Goal: Information Seeking & Learning: Compare options

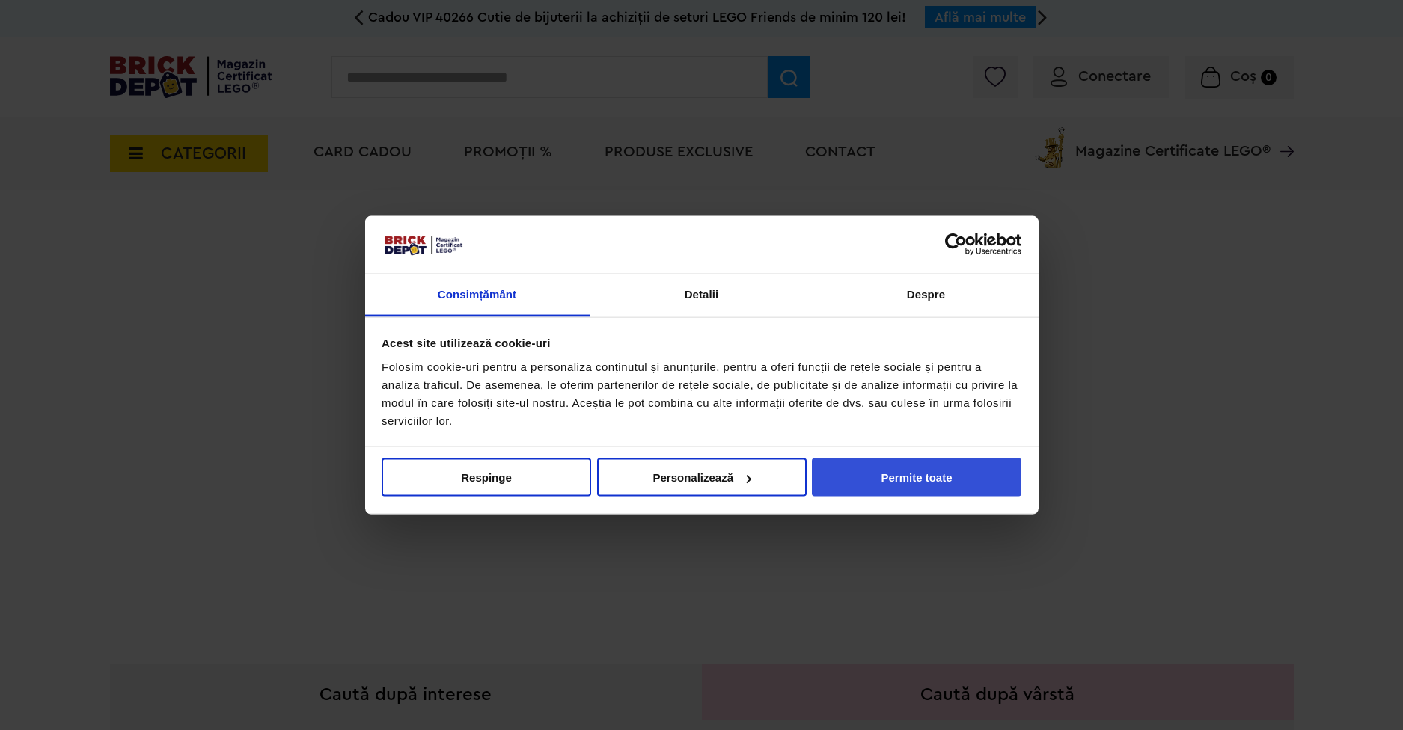
click at [887, 465] on button "Permite toate" at bounding box center [916, 478] width 209 height 38
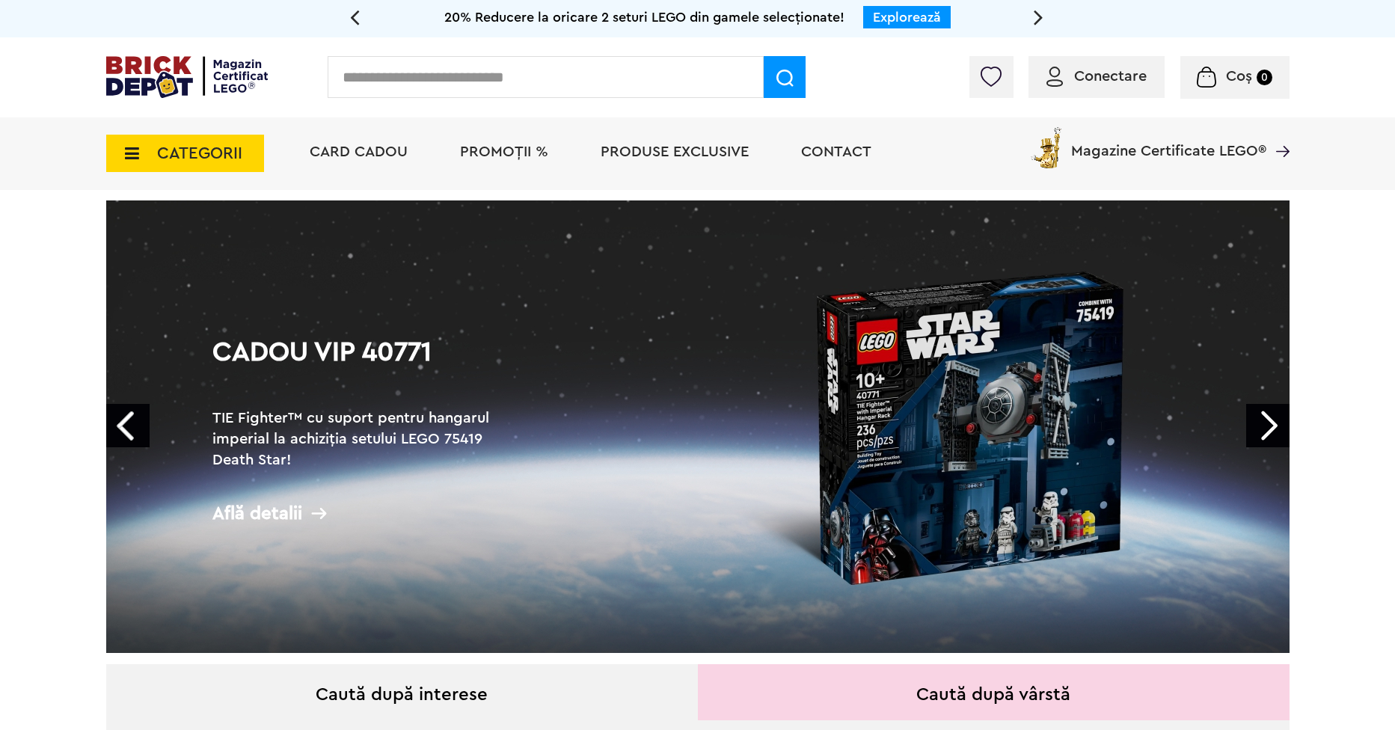
click at [144, 153] on span "CATEGORII" at bounding box center [185, 153] width 158 height 37
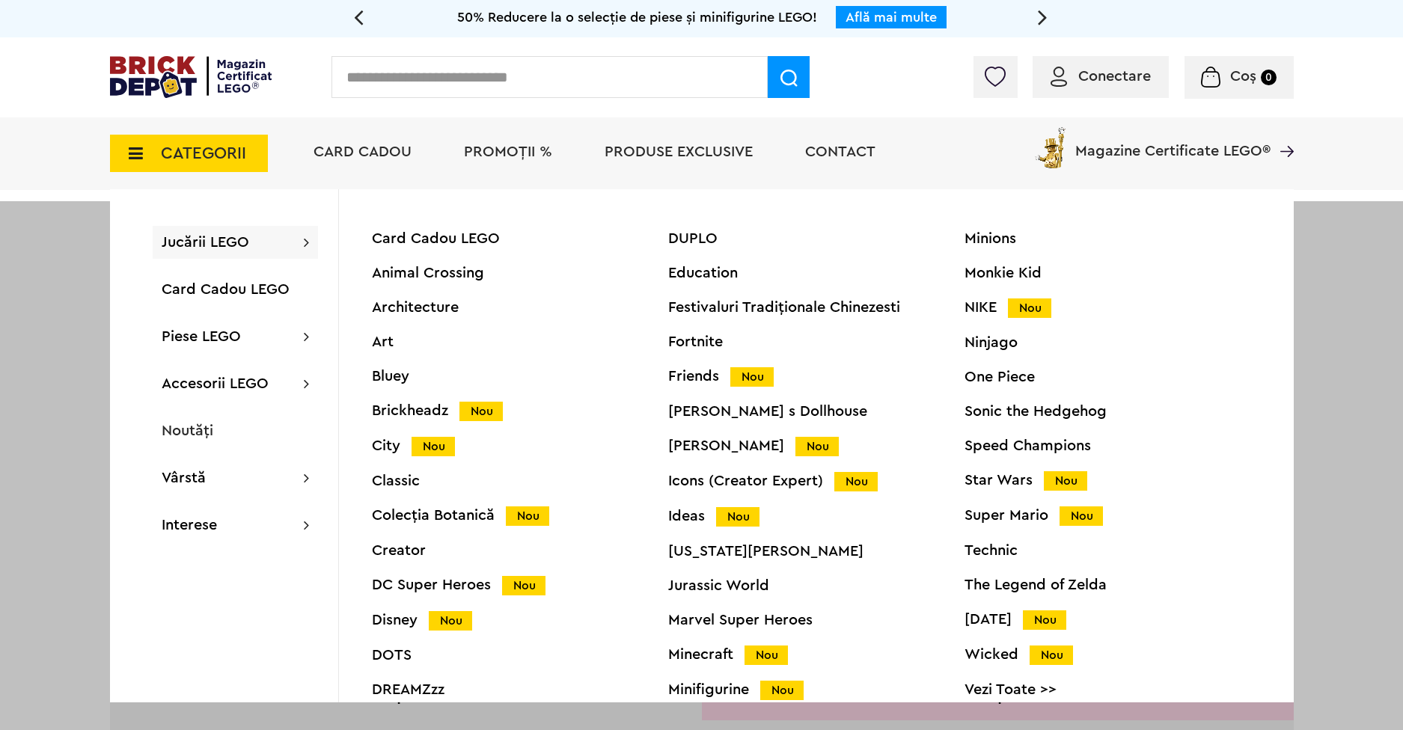
click at [450, 305] on div "Architecture" at bounding box center [520, 307] width 296 height 15
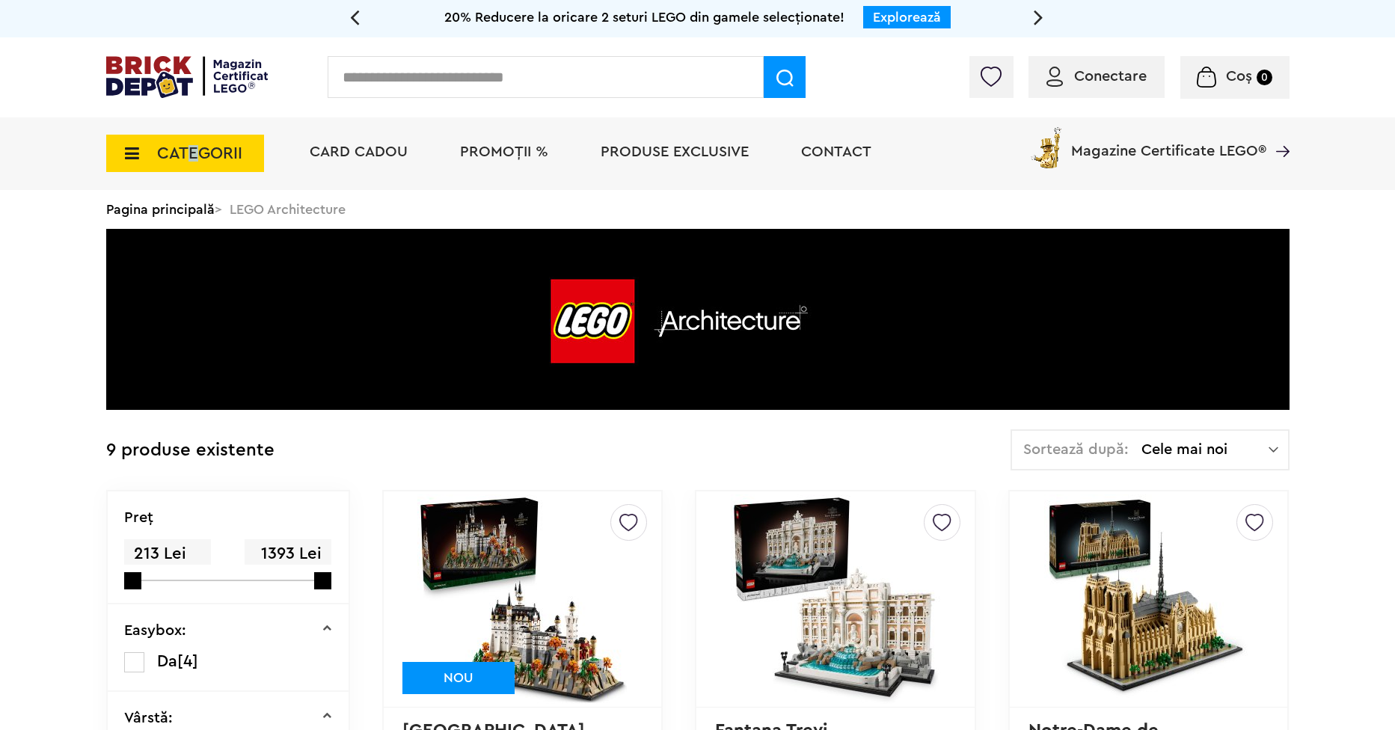
click at [194, 167] on span "CATEGORII" at bounding box center [185, 153] width 158 height 37
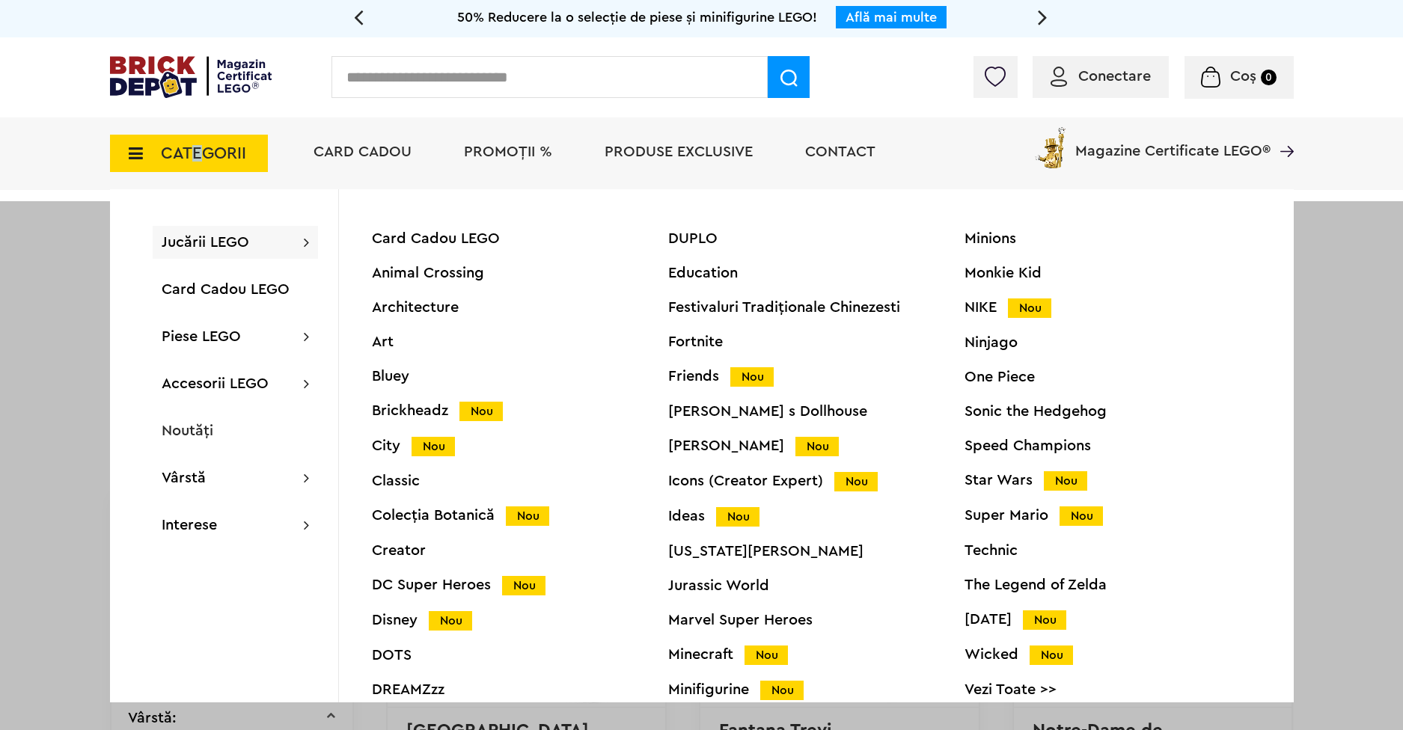
click at [699, 346] on div "Fortnite" at bounding box center [816, 341] width 296 height 15
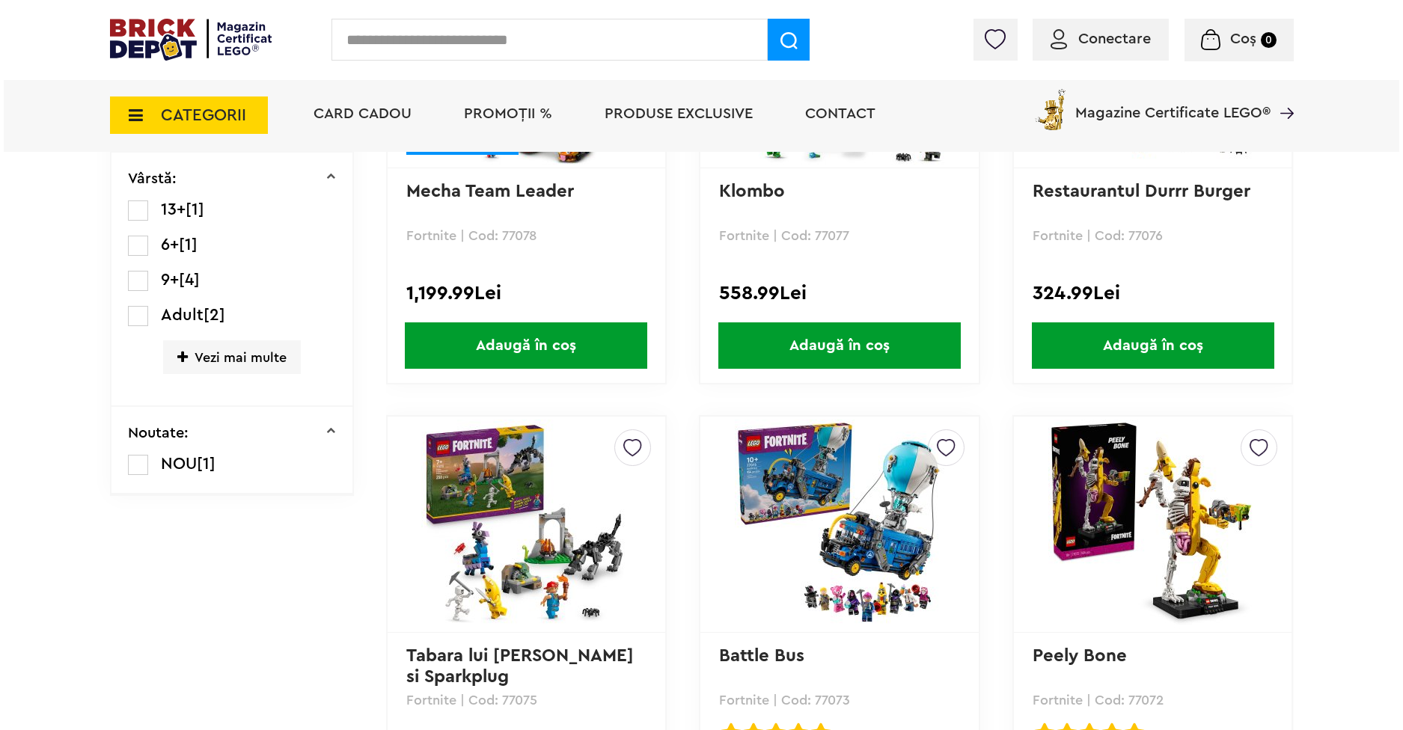
scroll to position [524, 0]
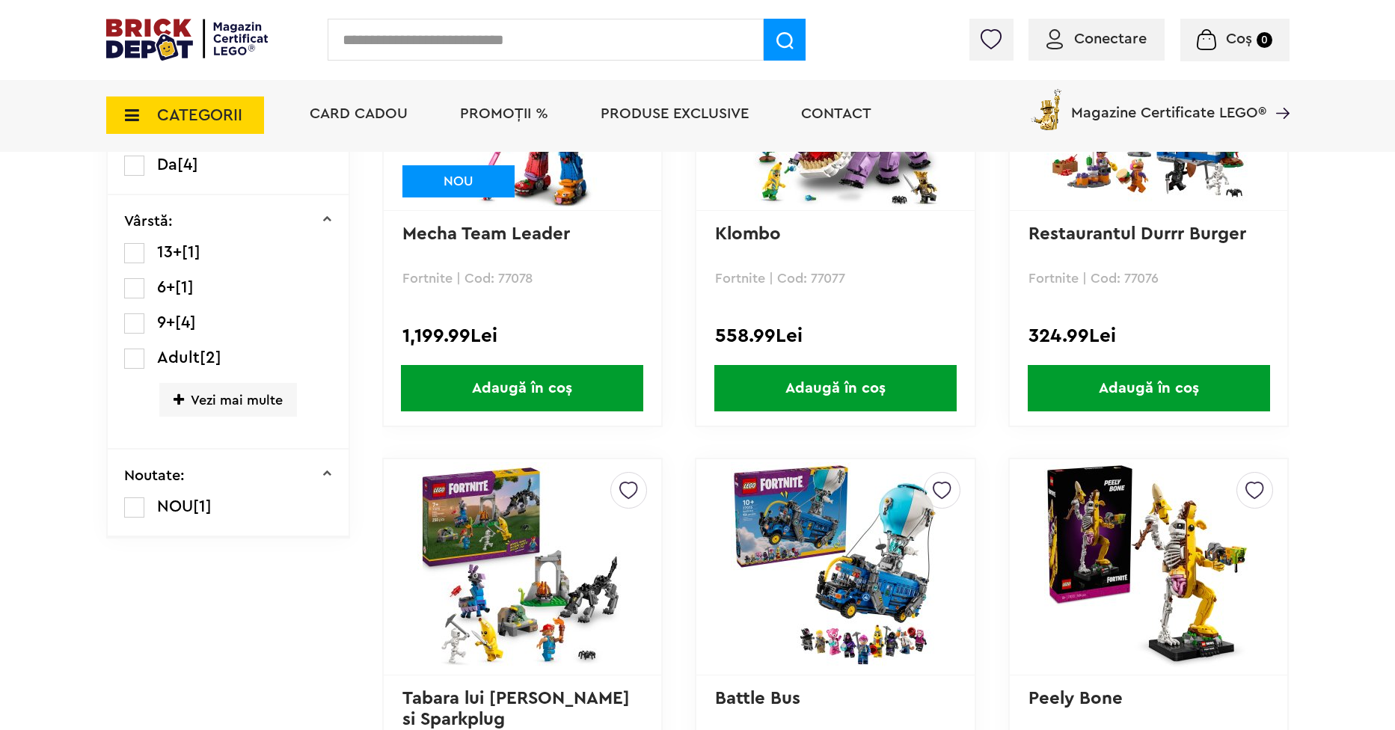
click at [192, 118] on span "CATEGORII" at bounding box center [199, 115] width 85 height 16
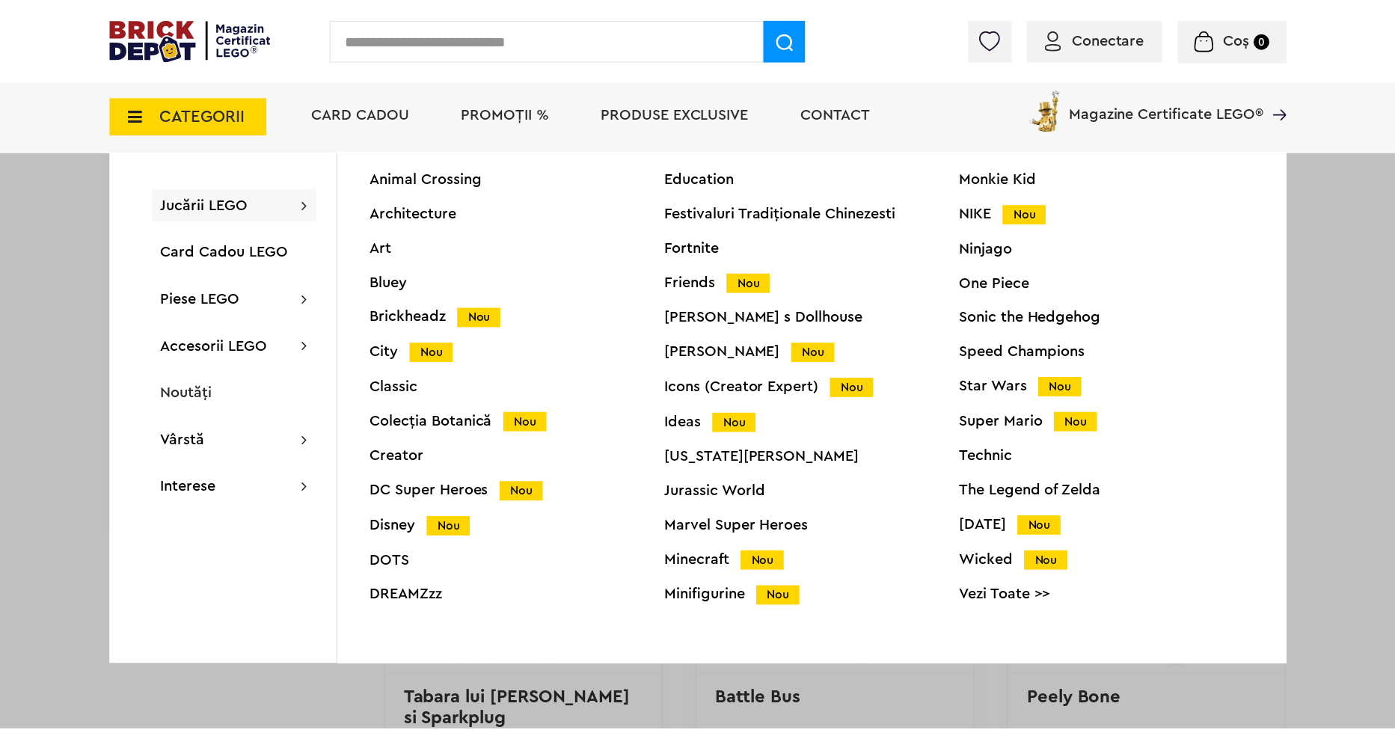
scroll to position [57, 0]
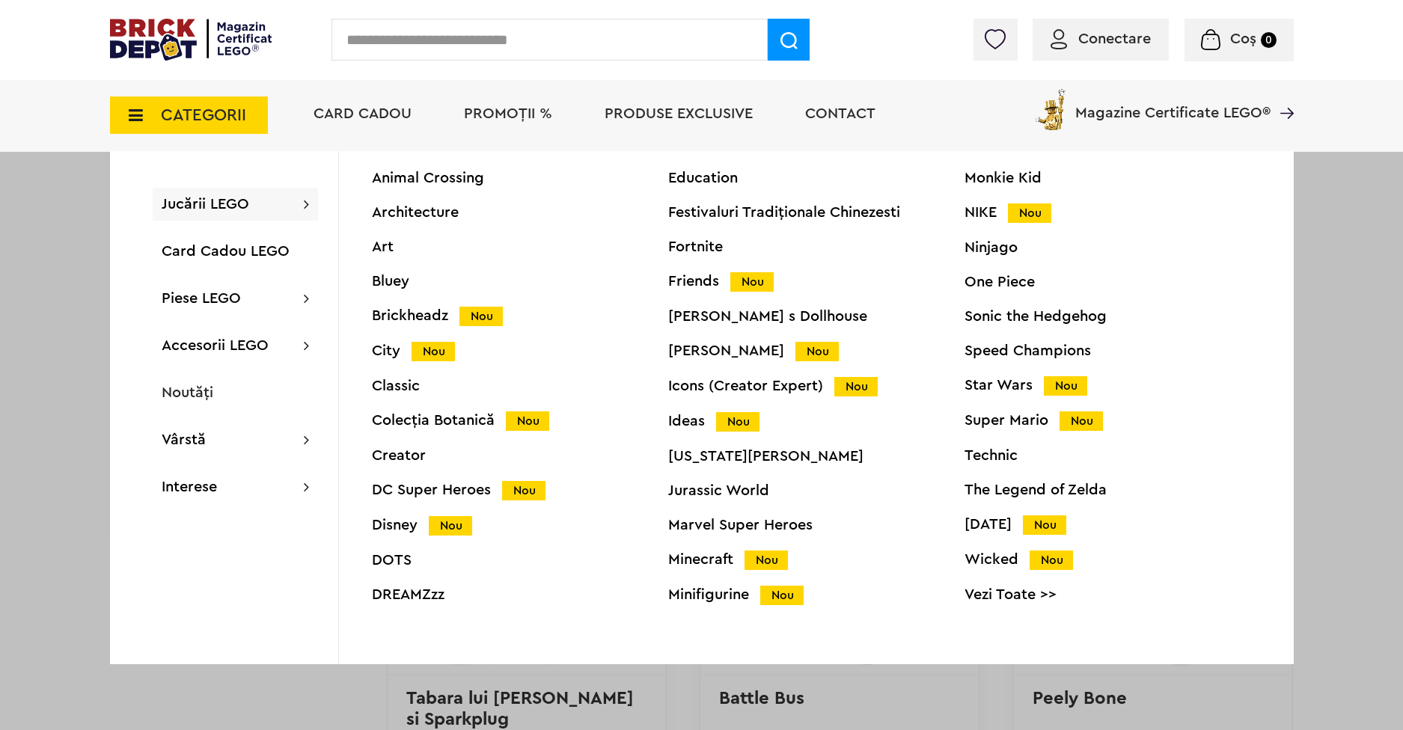
click at [717, 383] on div "Icons (Creator Expert) Nou" at bounding box center [816, 387] width 296 height 16
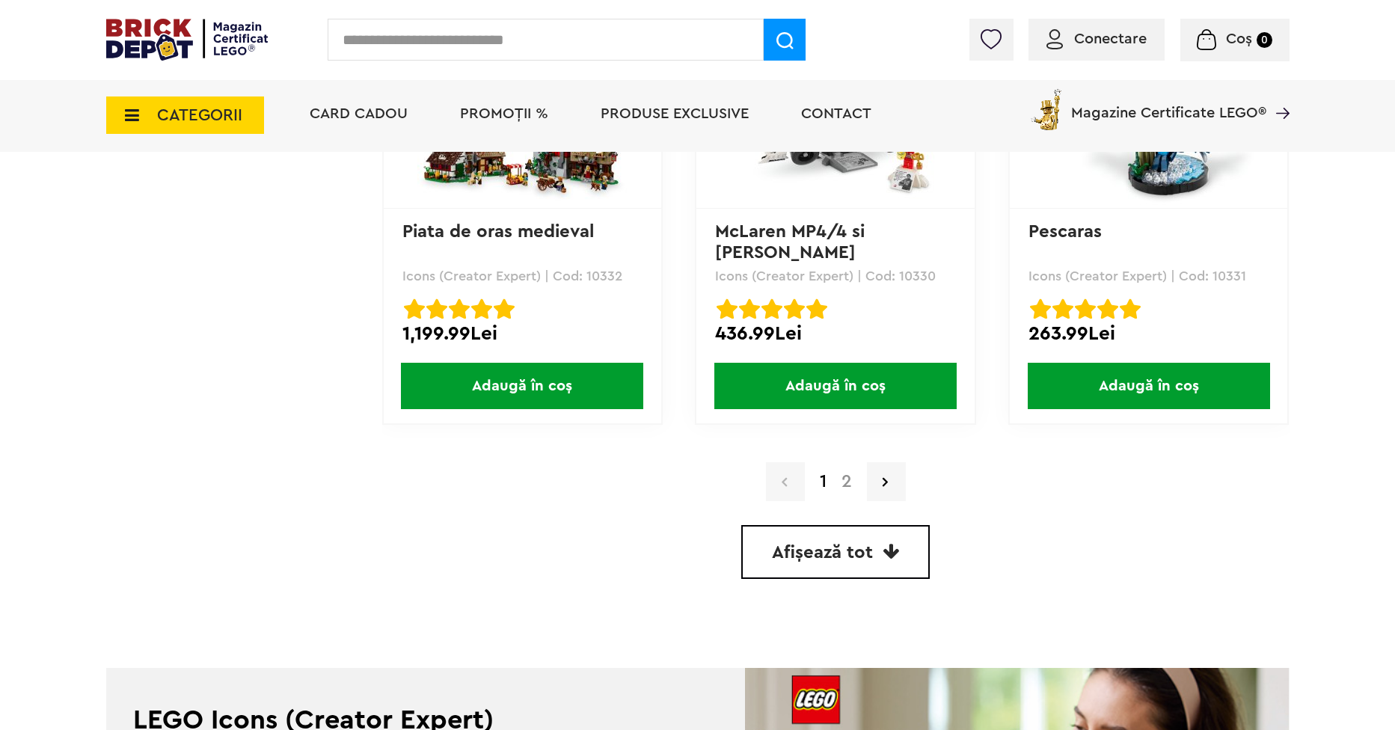
scroll to position [4414, 0]
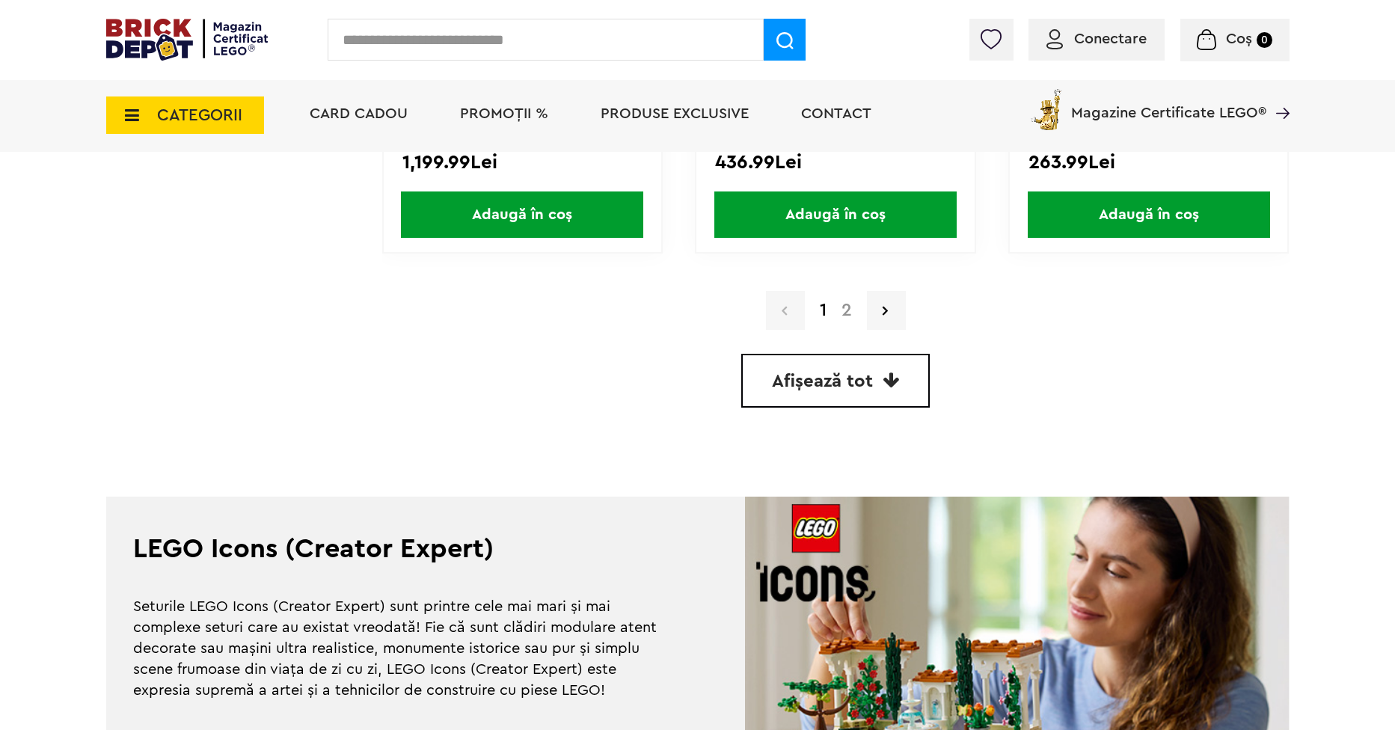
click at [841, 310] on link "2" at bounding box center [846, 311] width 25 height 18
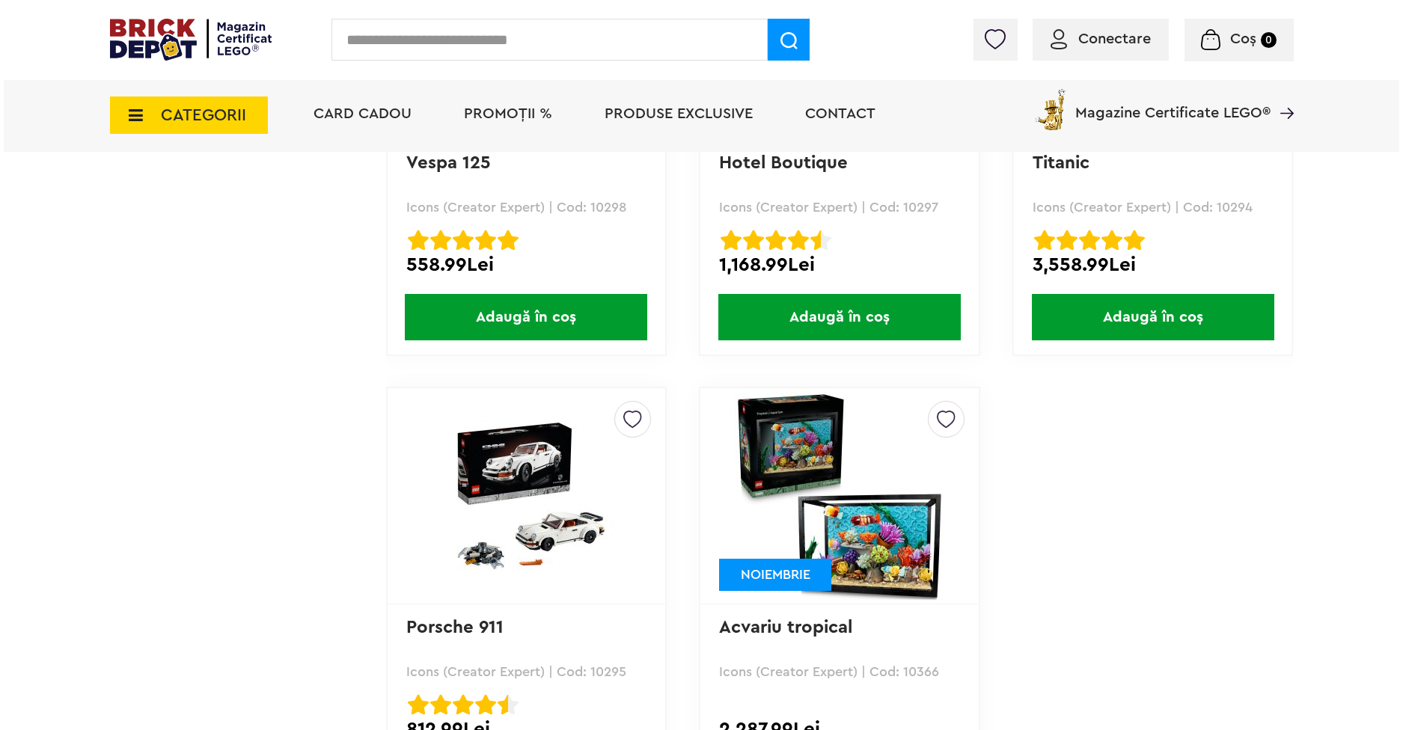
scroll to position [3142, 0]
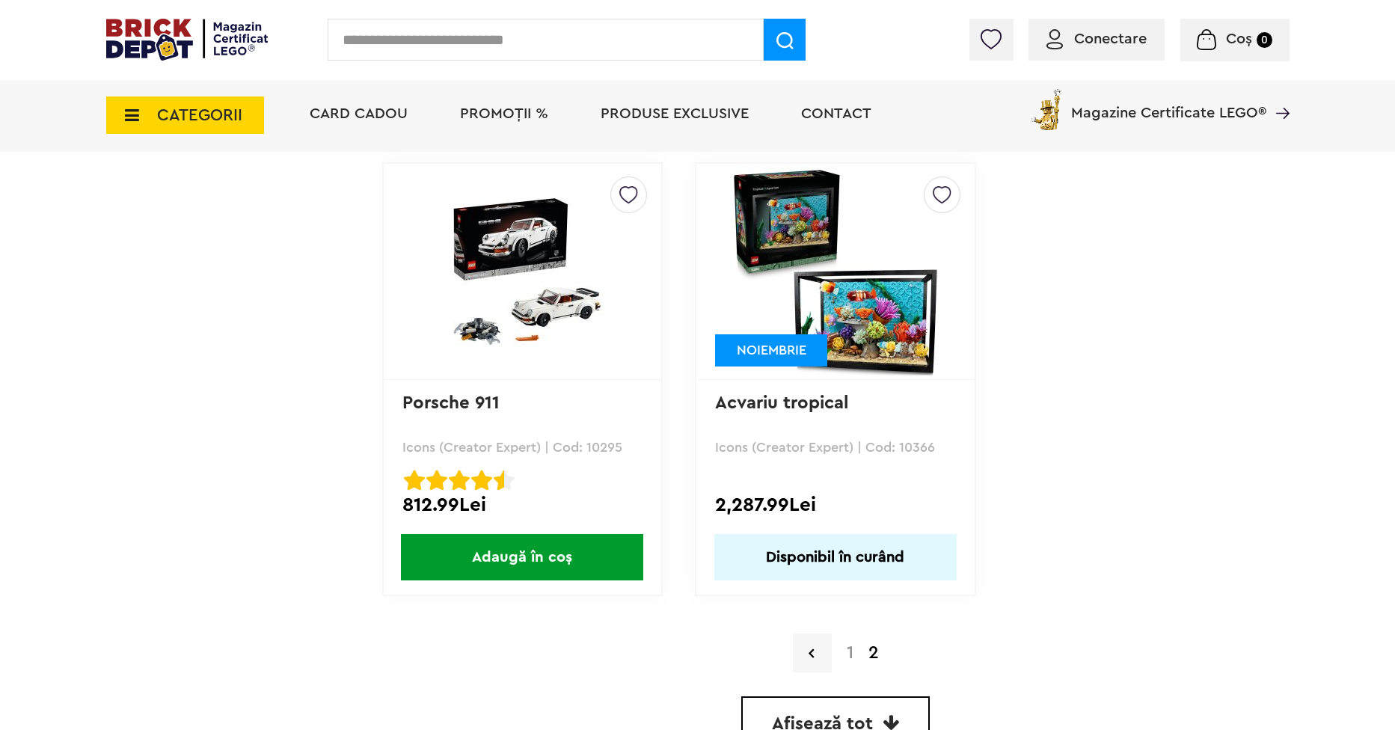
click at [198, 109] on span "CATEGORII" at bounding box center [199, 115] width 85 height 16
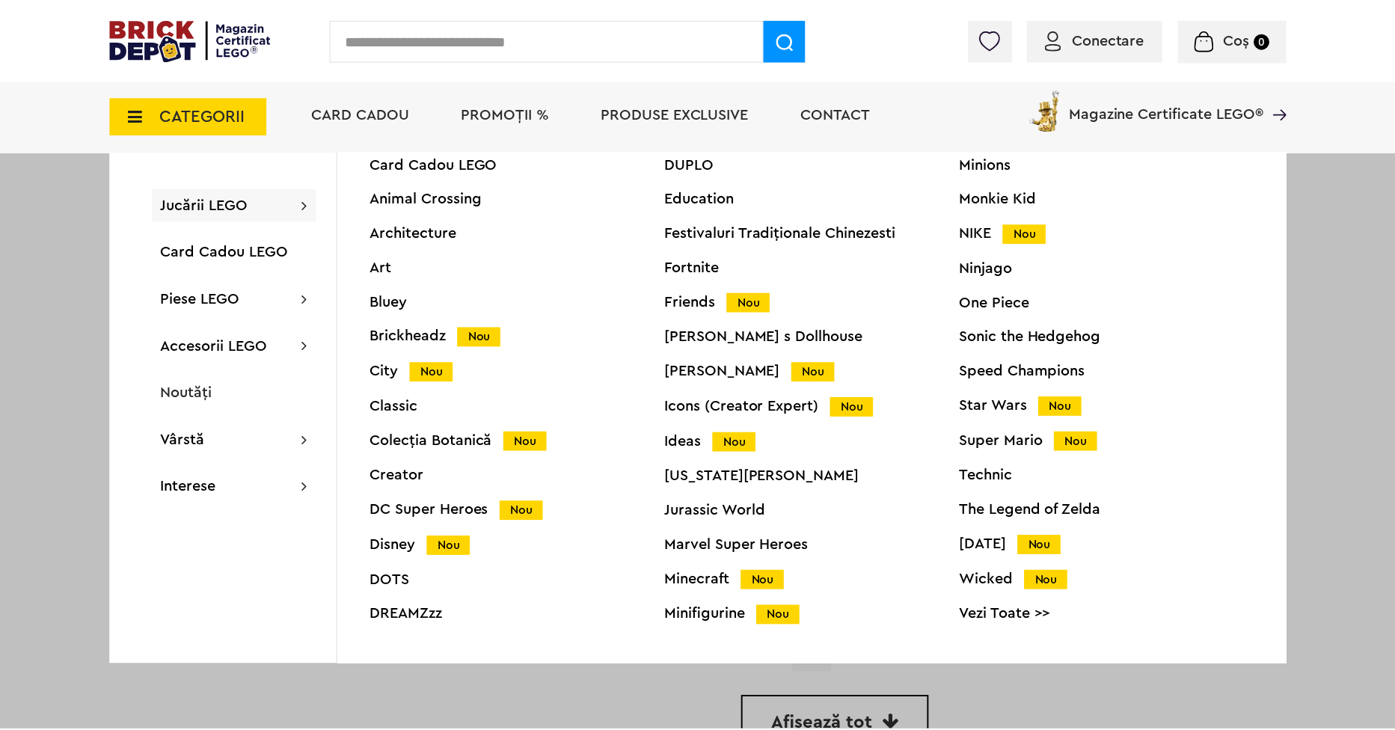
scroll to position [57, 0]
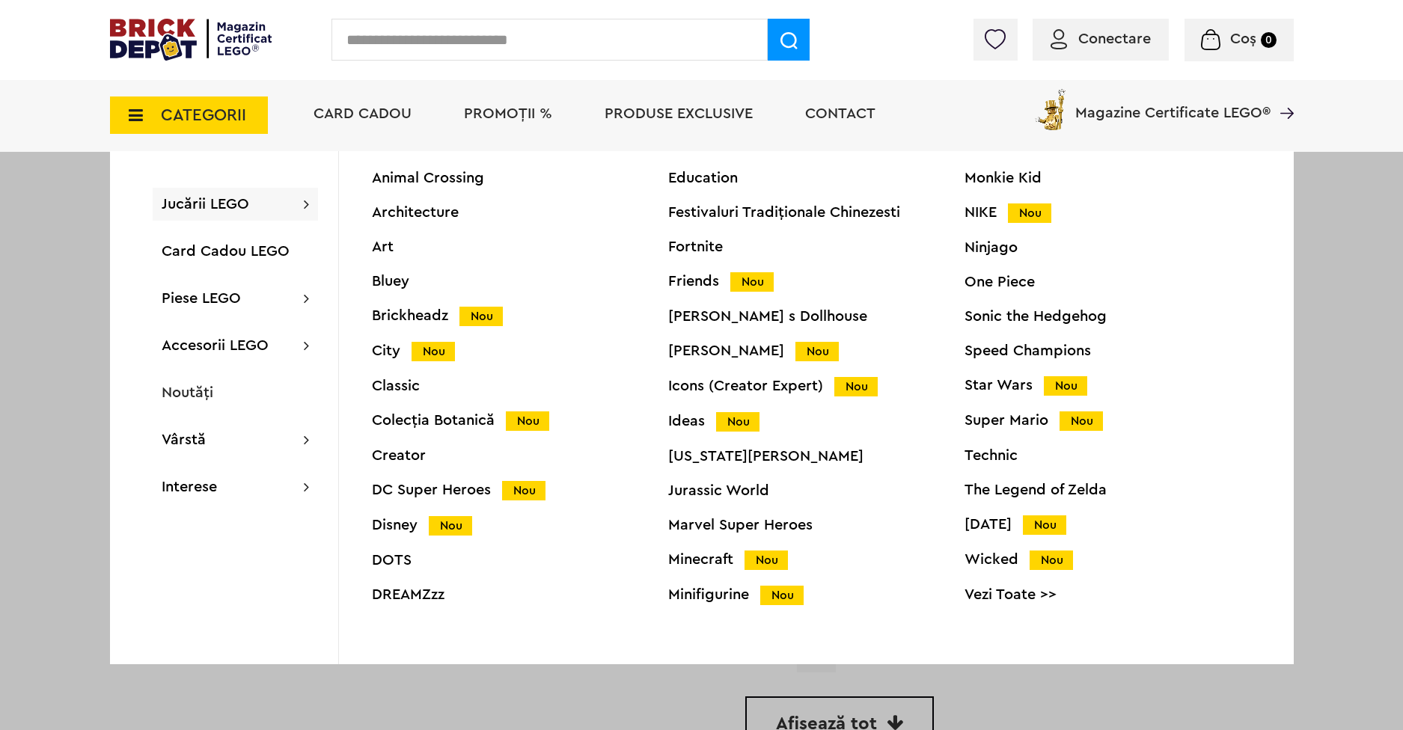
click at [701, 559] on div "Minecraft Nou" at bounding box center [816, 560] width 296 height 16
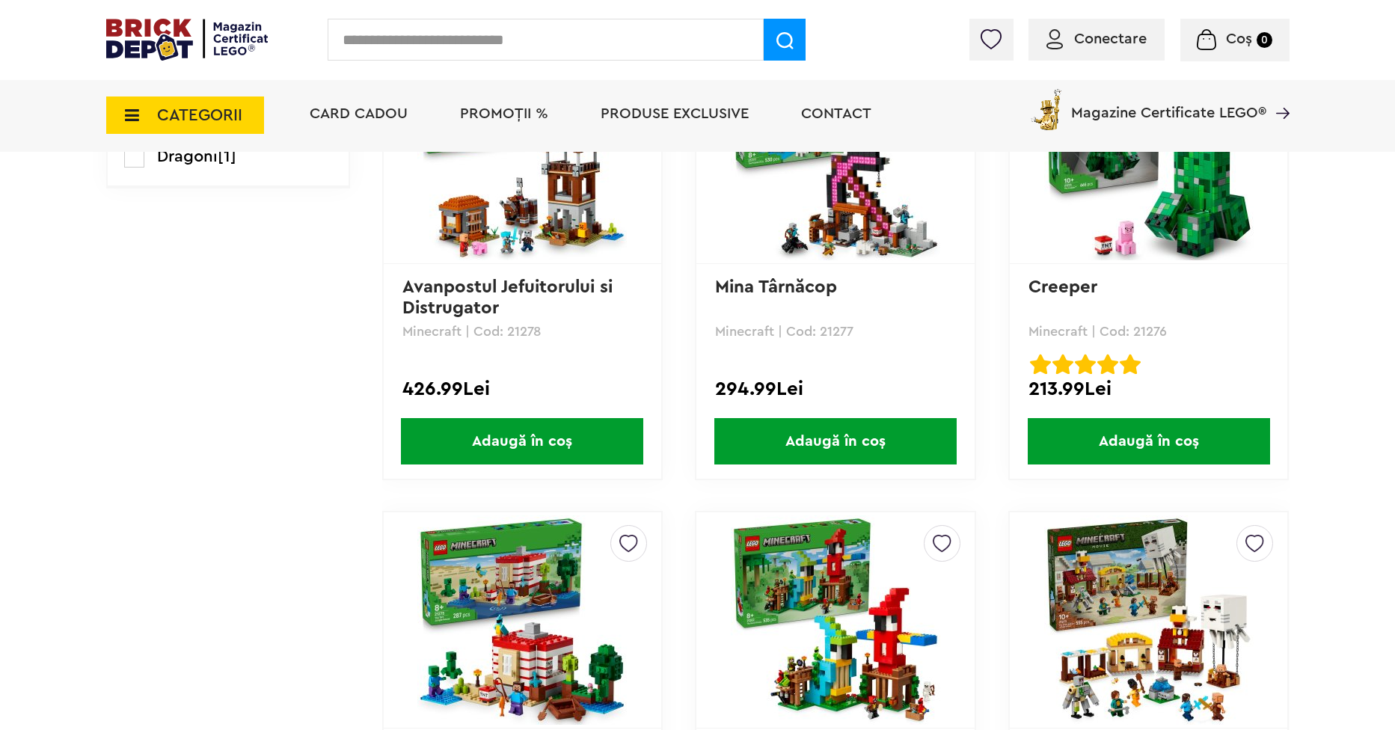
scroll to position [860, 0]
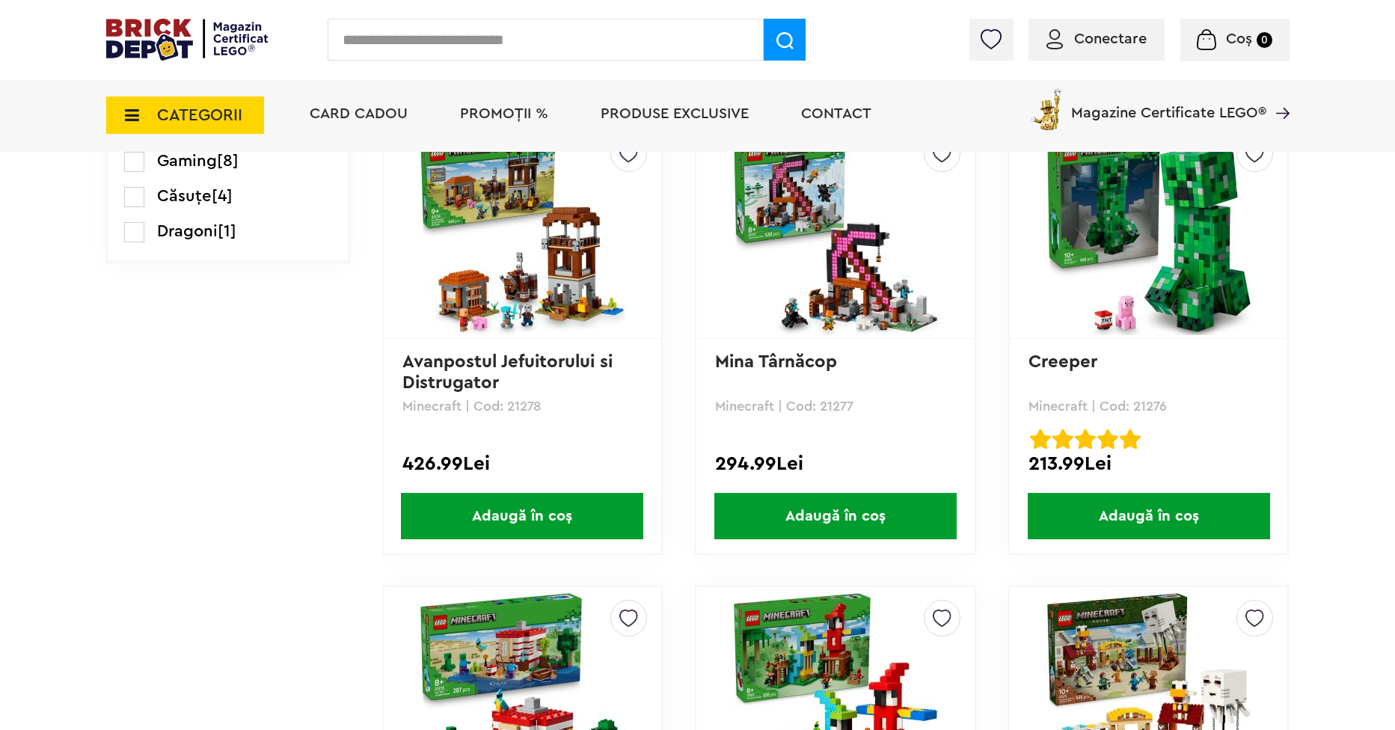
click at [224, 117] on span "CATEGORII" at bounding box center [199, 115] width 85 height 16
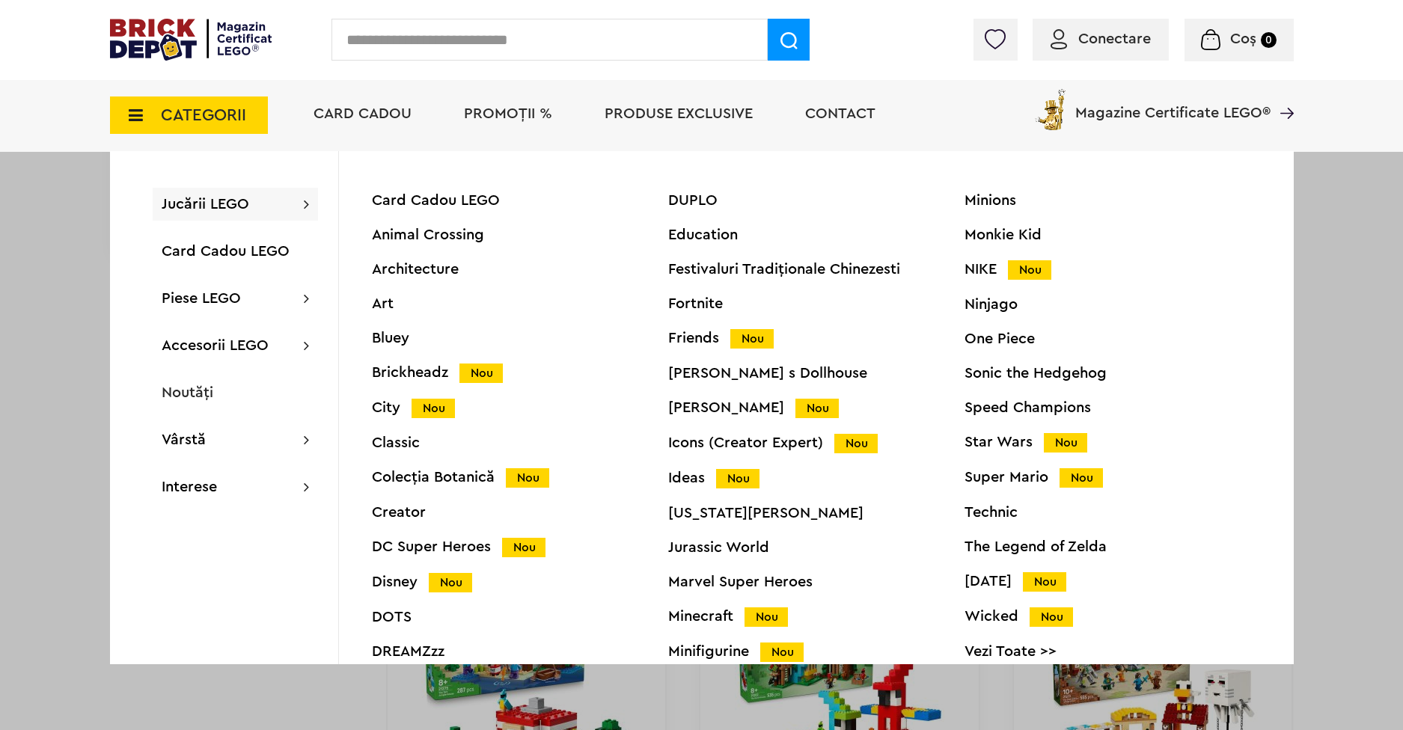
click at [985, 265] on div "NIKE Nou" at bounding box center [1112, 270] width 296 height 16
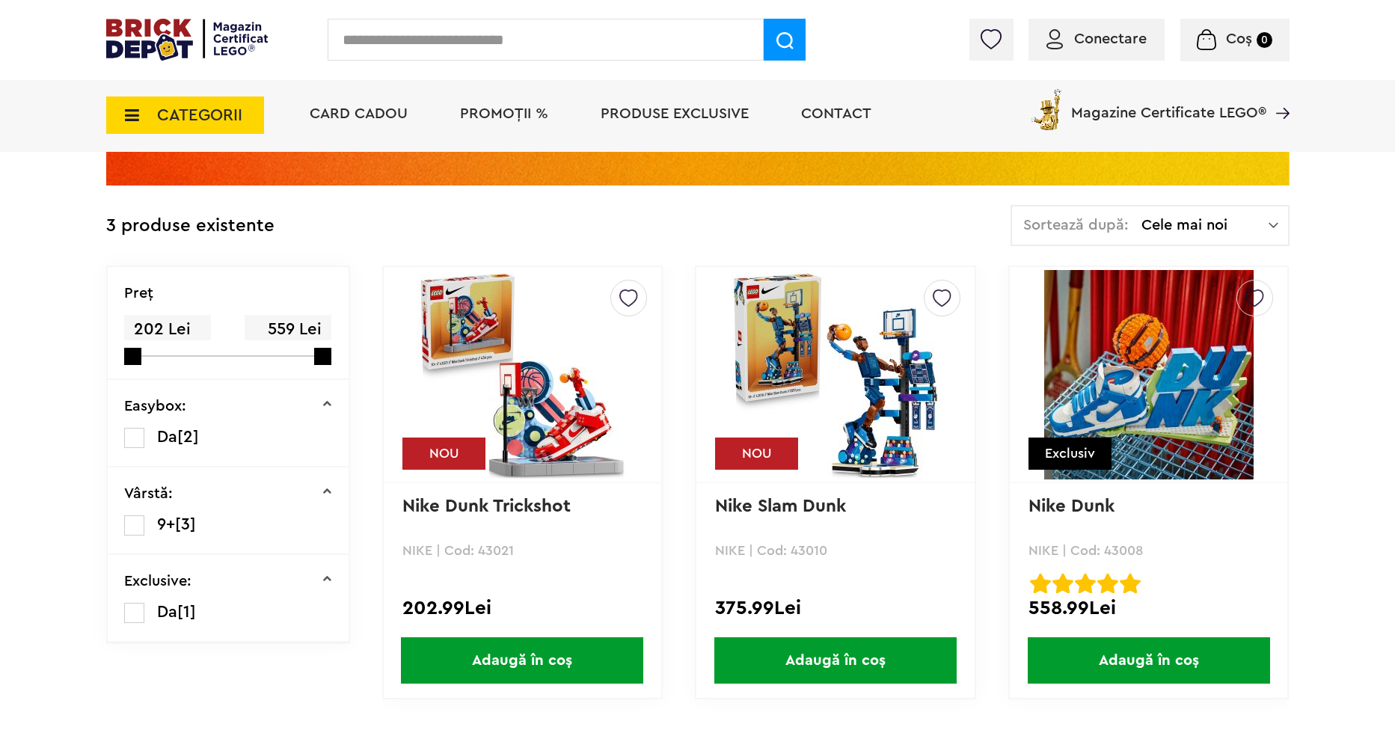
scroll to position [224, 0]
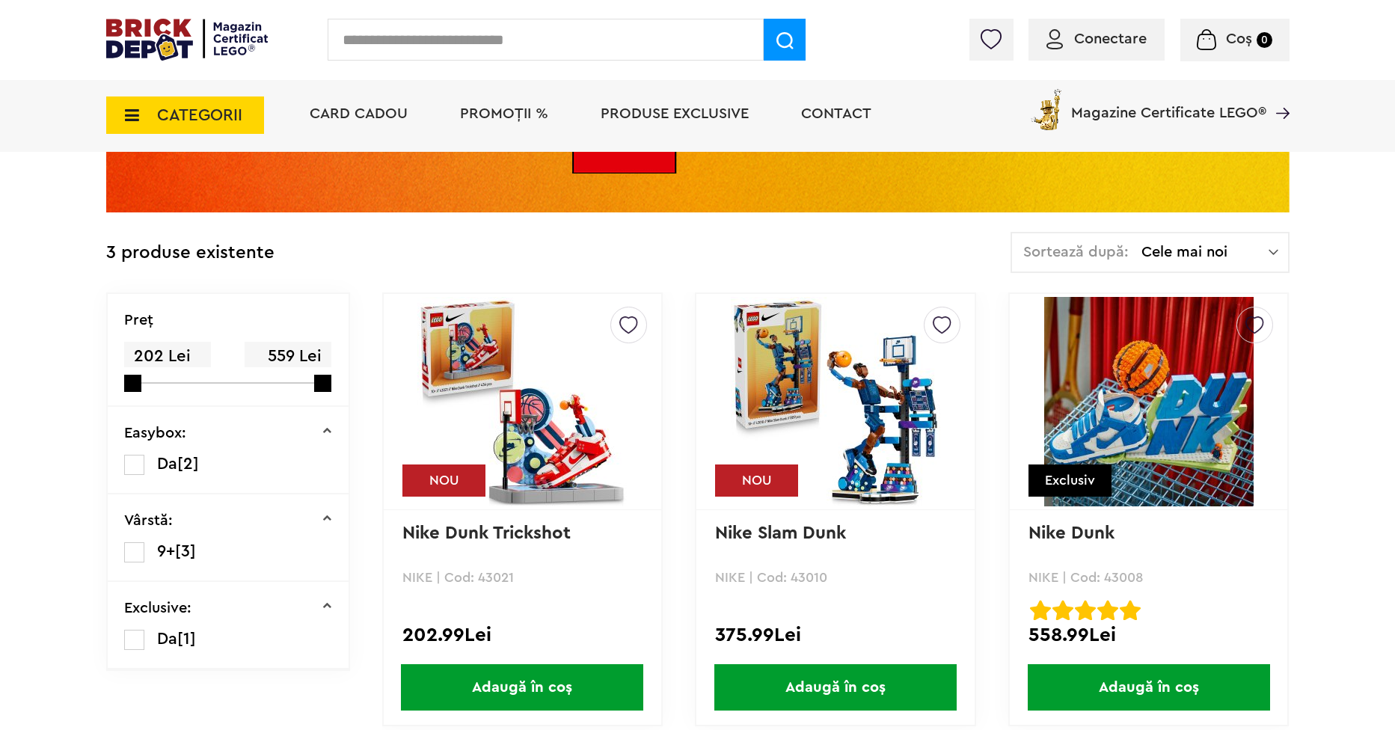
click at [206, 123] on span "CATEGORII" at bounding box center [199, 115] width 85 height 16
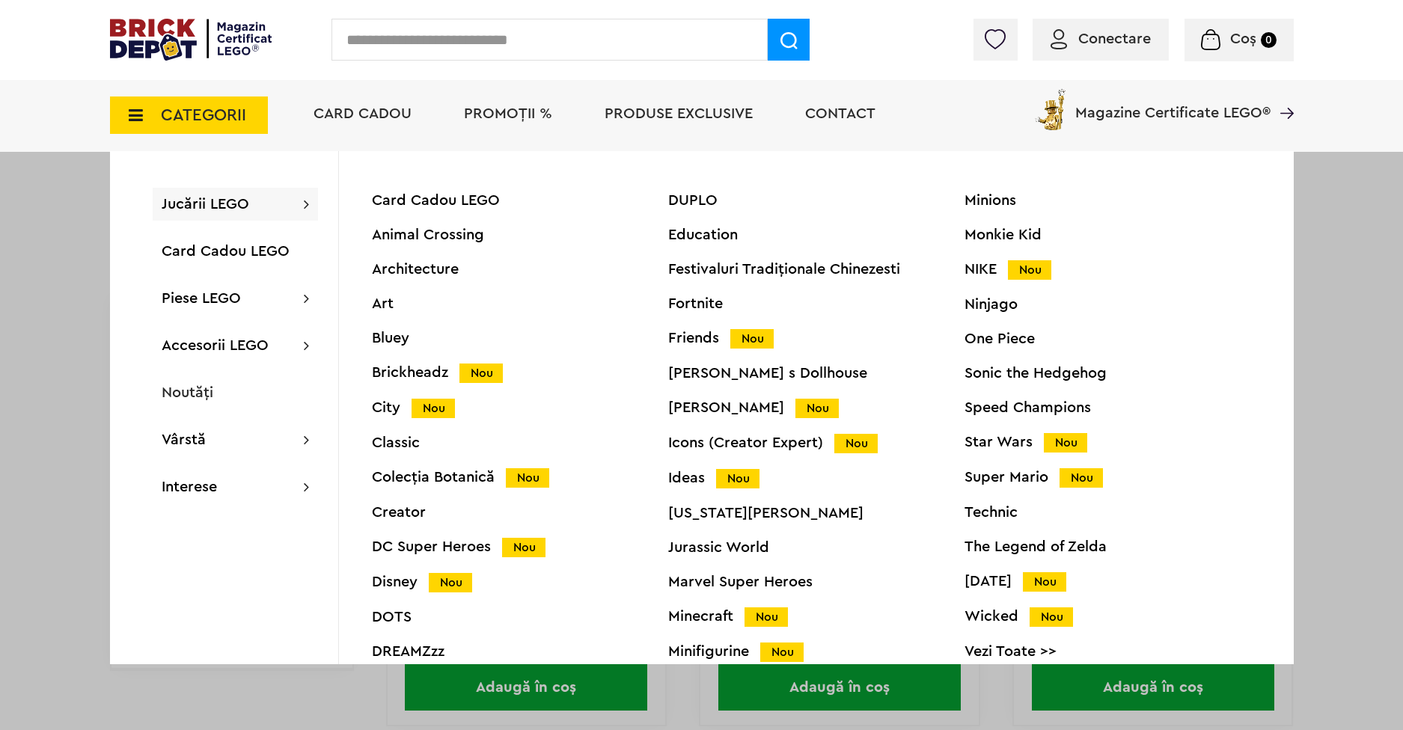
click at [990, 308] on div "Ninjago" at bounding box center [1112, 304] width 296 height 15
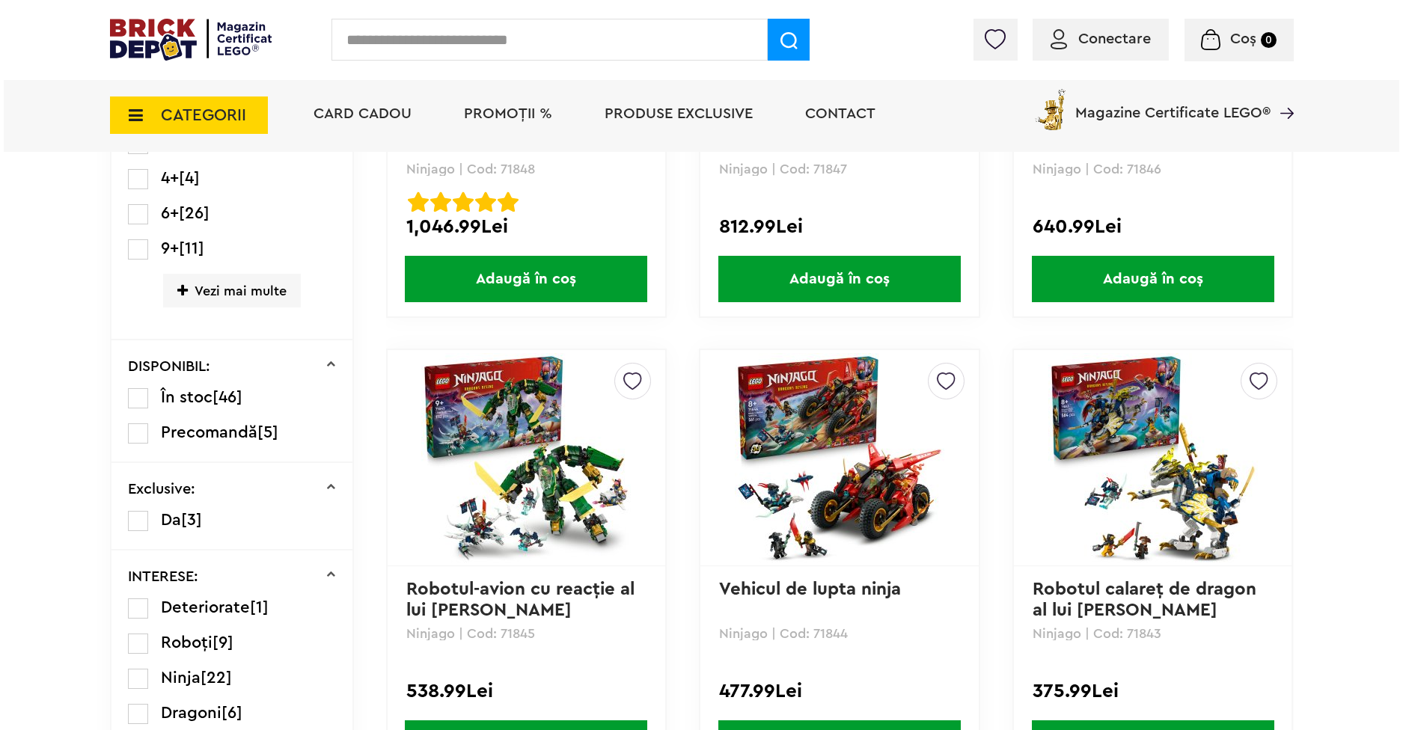
scroll to position [636, 0]
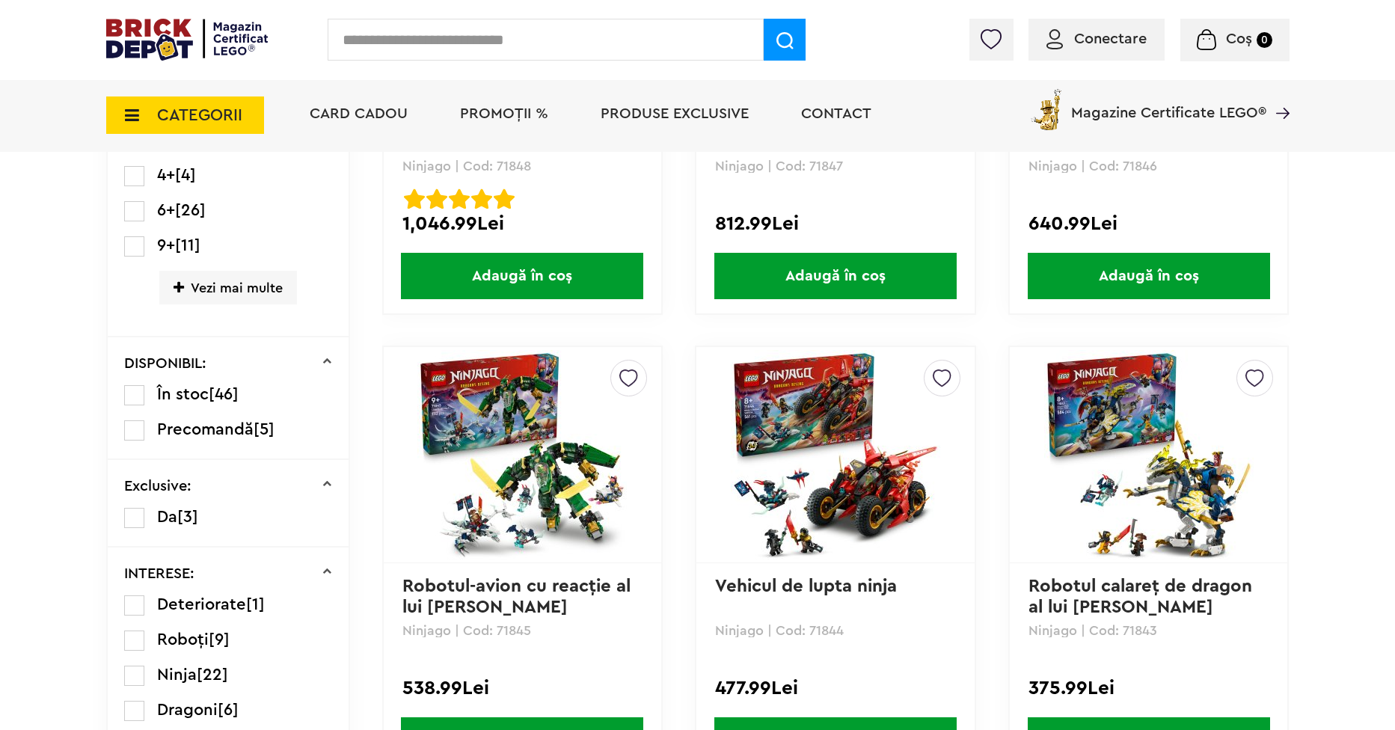
click at [198, 117] on span "CATEGORII" at bounding box center [199, 115] width 85 height 16
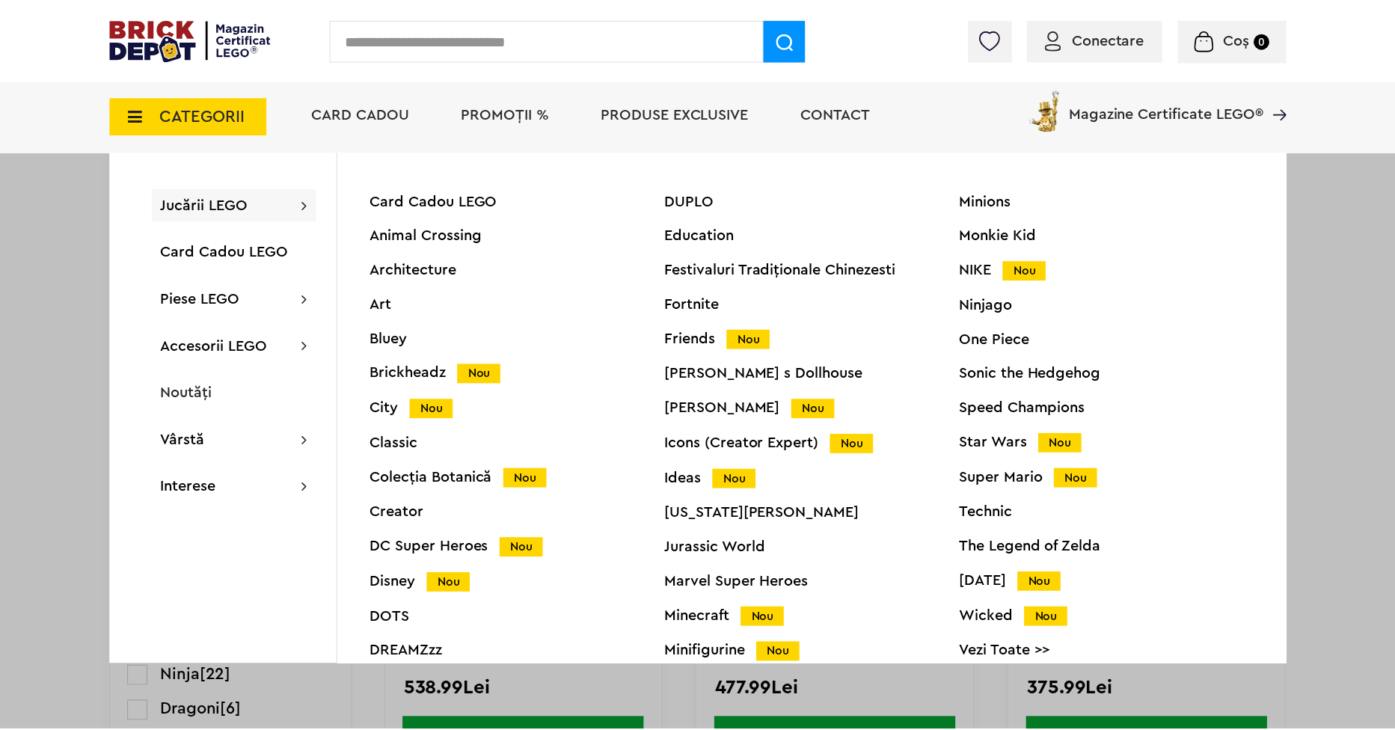
scroll to position [57, 0]
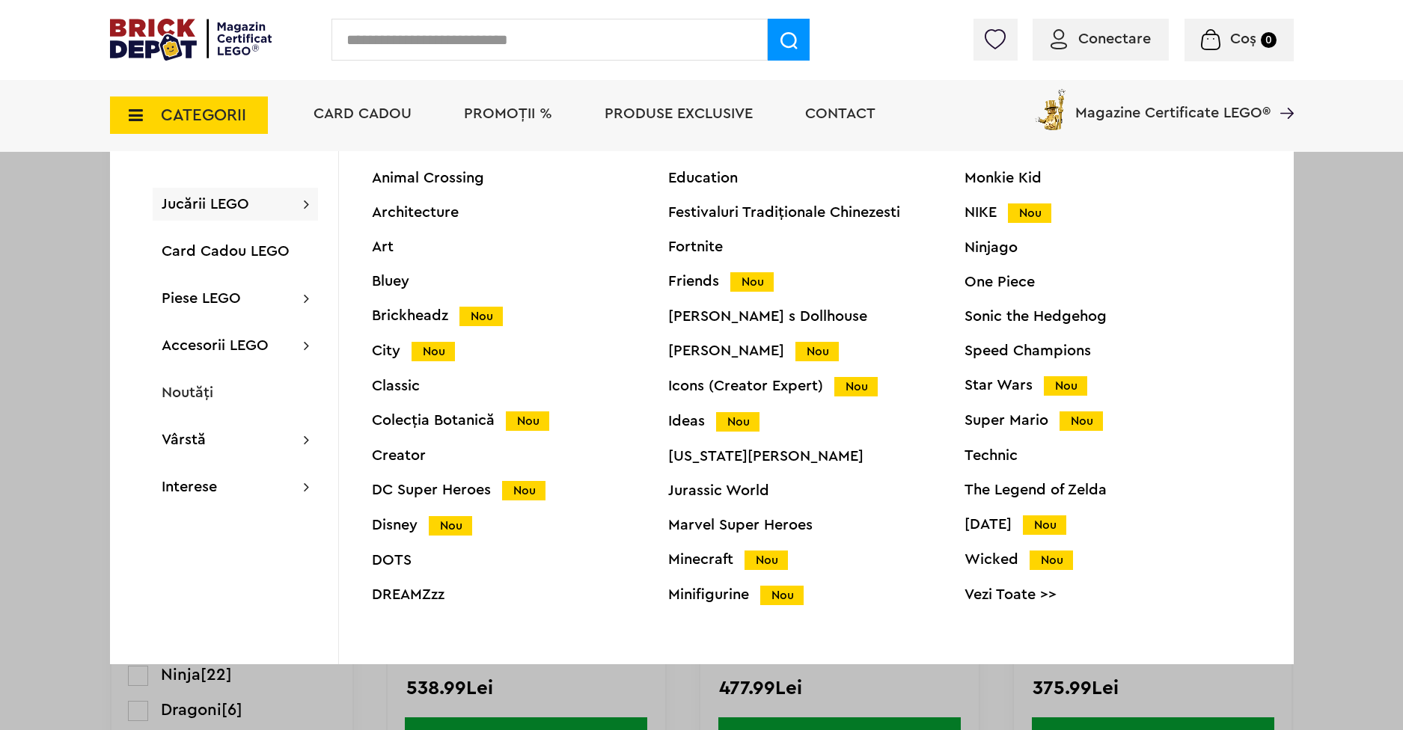
click at [977, 457] on div "Technic" at bounding box center [1112, 455] width 296 height 15
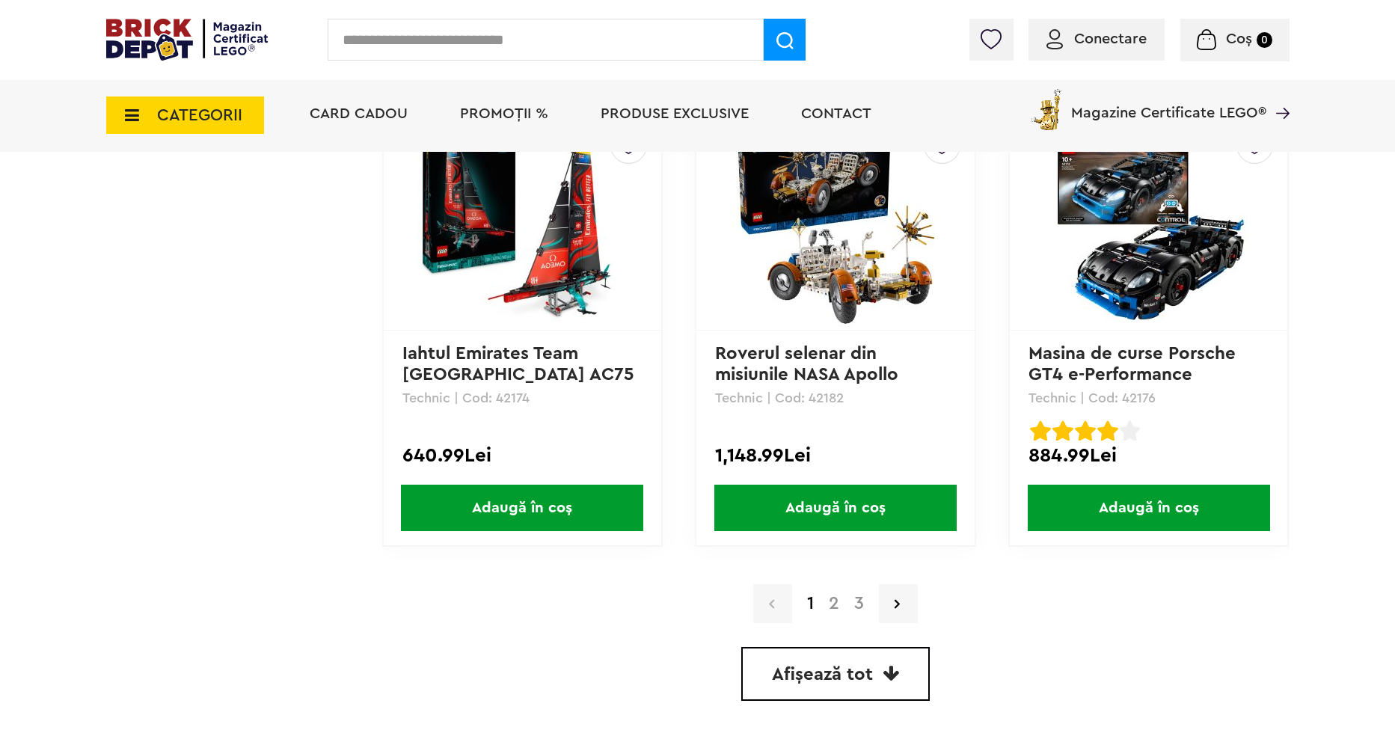
scroll to position [4265, 0]
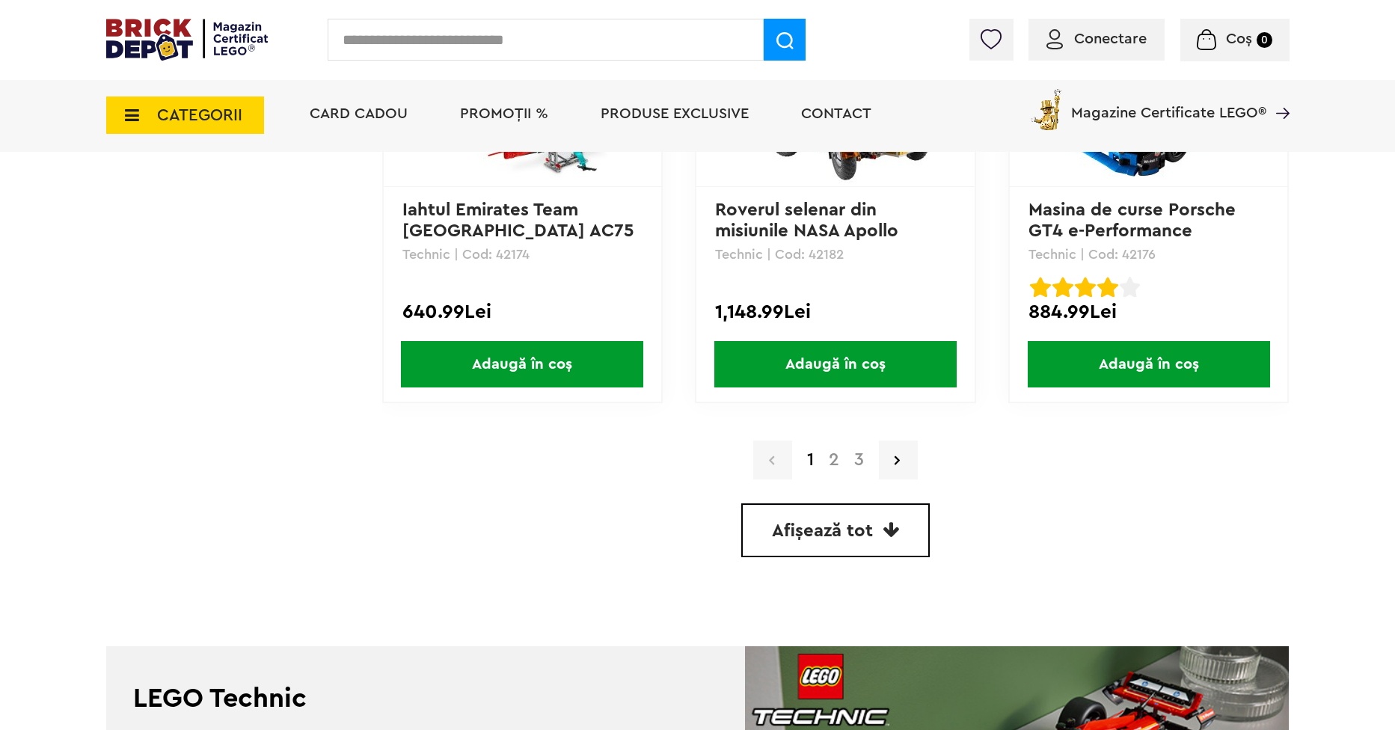
click at [832, 465] on link "2" at bounding box center [834, 460] width 25 height 18
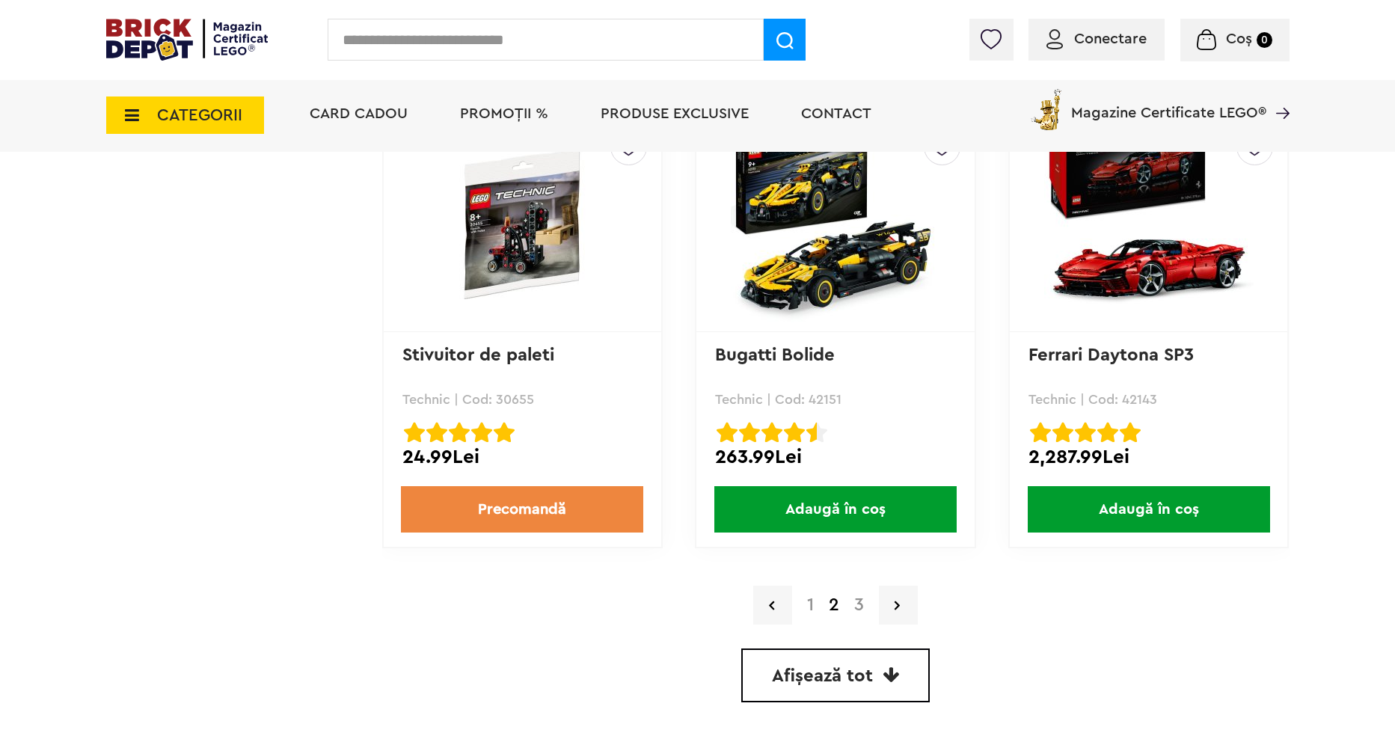
scroll to position [4265, 0]
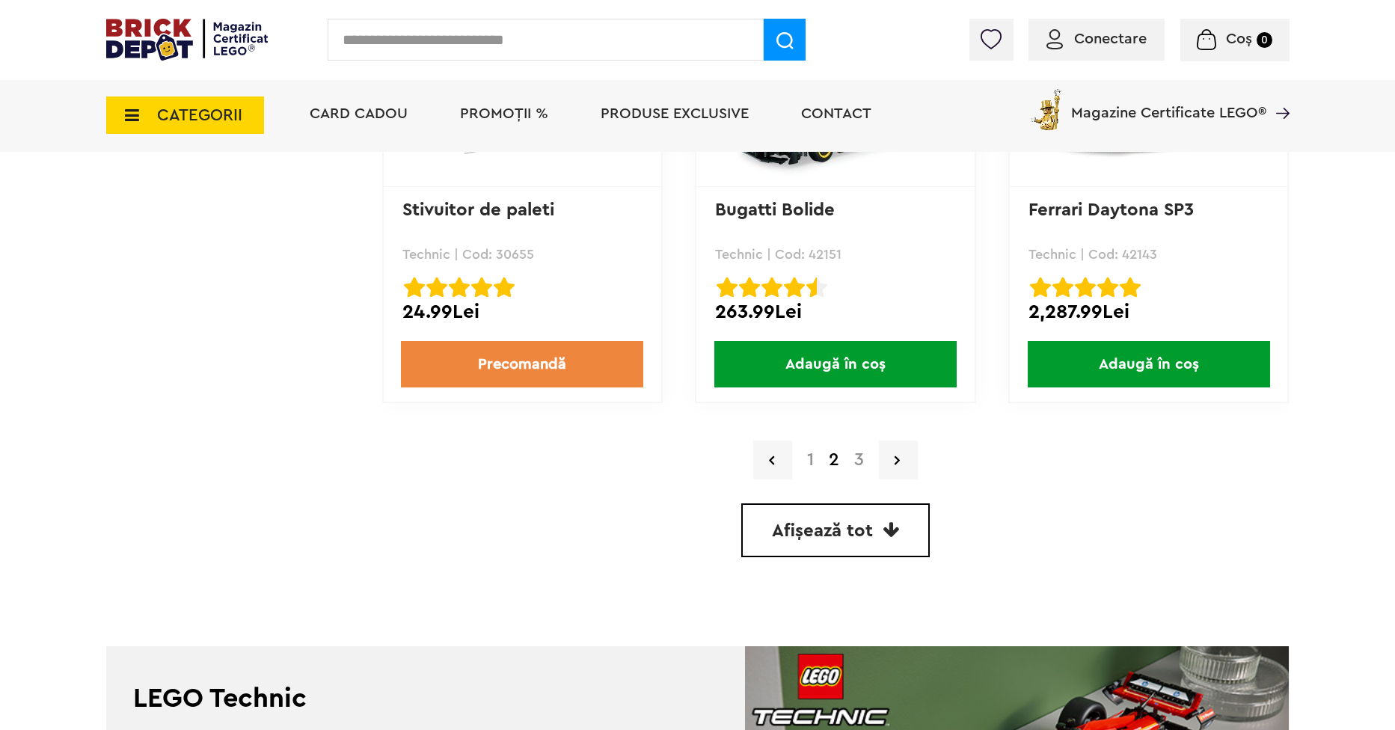
click at [858, 461] on link "3" at bounding box center [859, 460] width 25 height 18
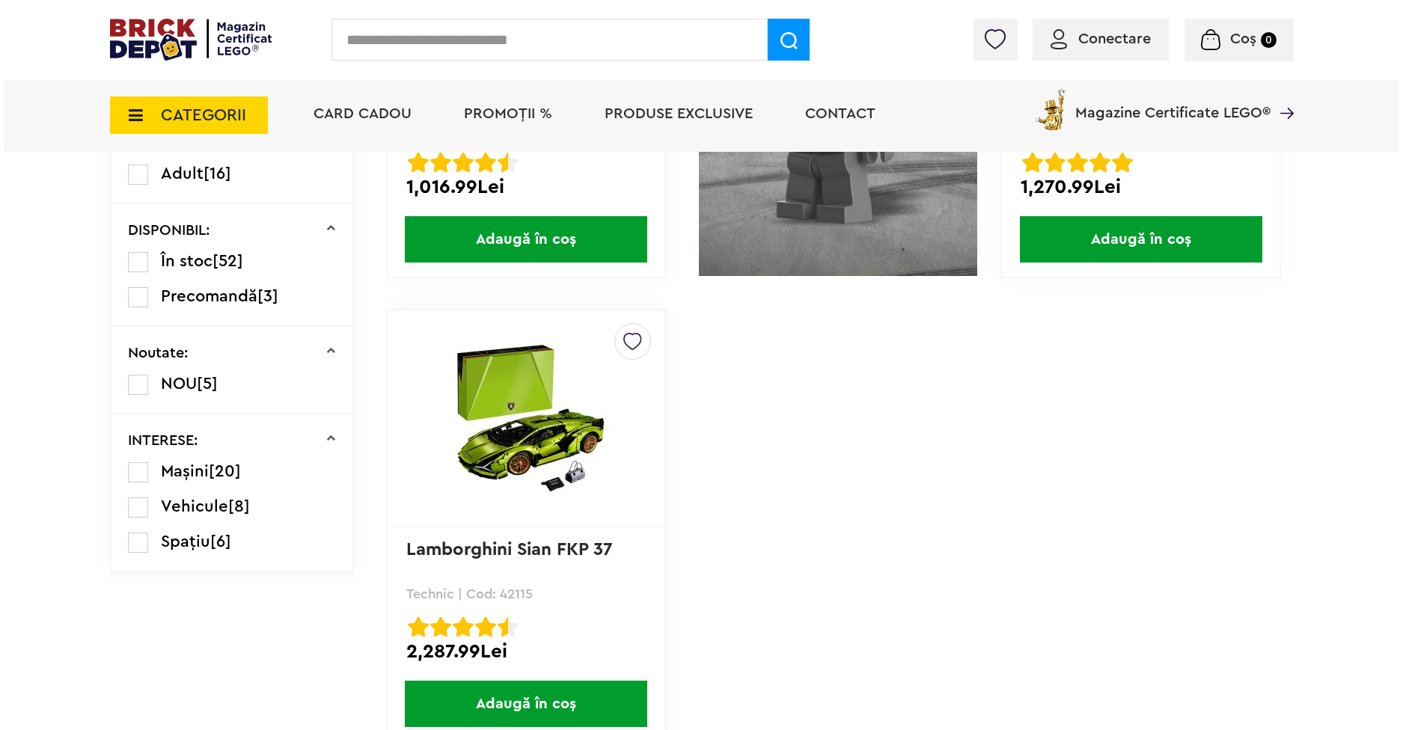
scroll to position [673, 0]
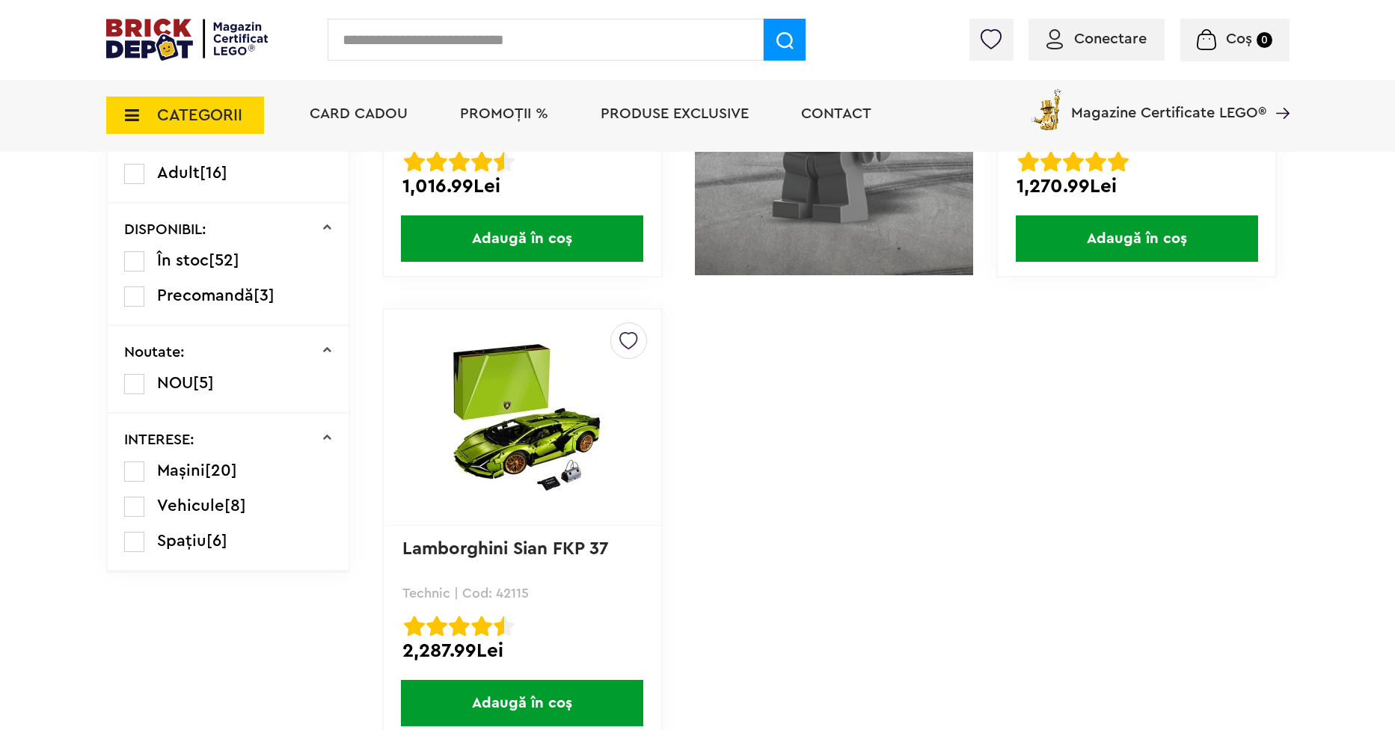
click at [152, 113] on span "CATEGORII" at bounding box center [185, 115] width 158 height 37
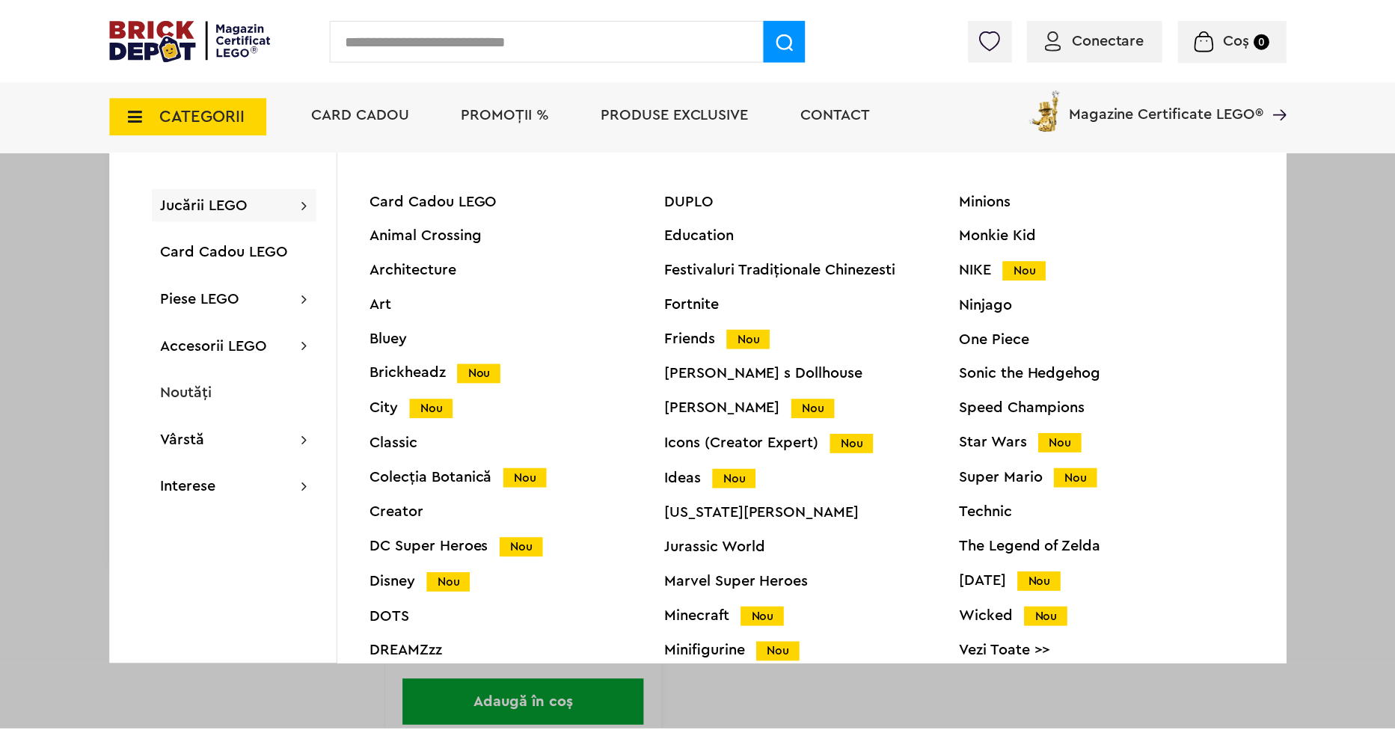
scroll to position [57, 0]
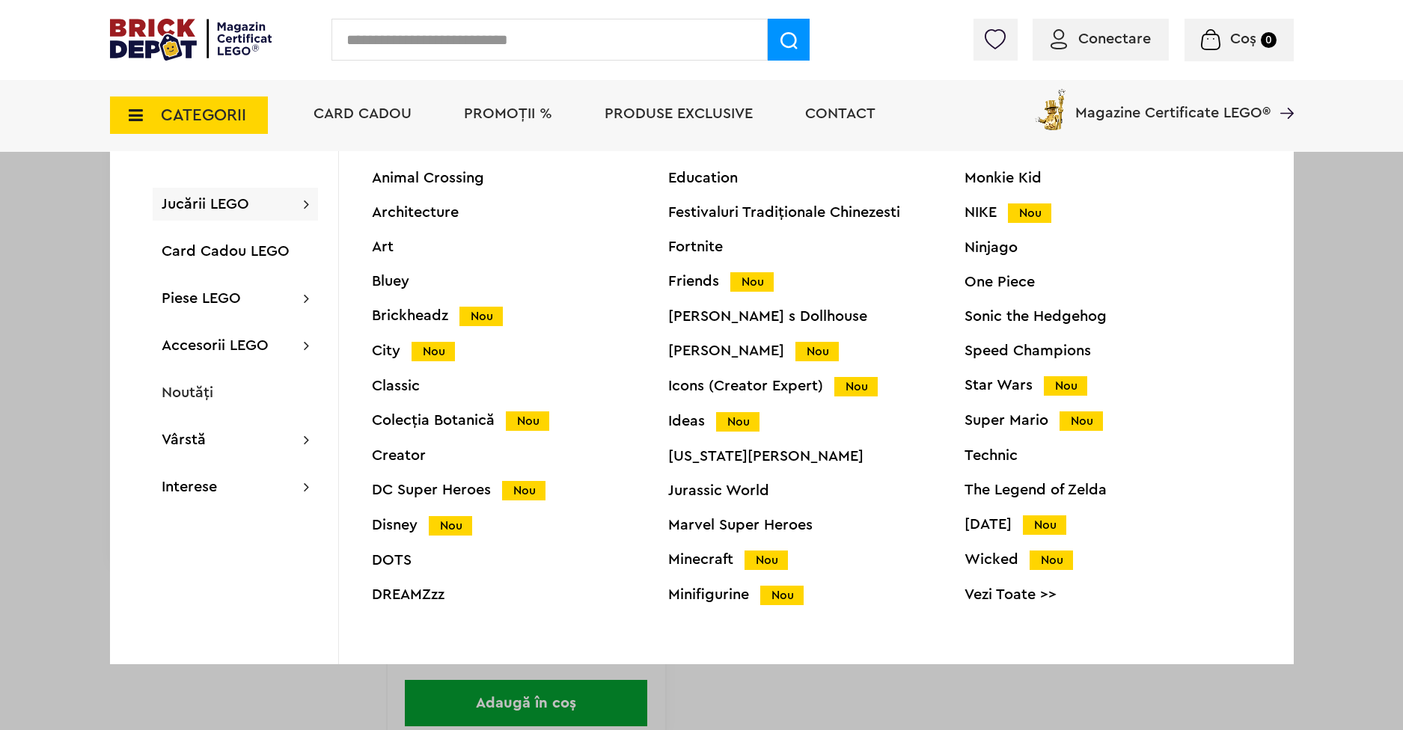
click at [996, 349] on div "Speed Champions" at bounding box center [1112, 350] width 296 height 15
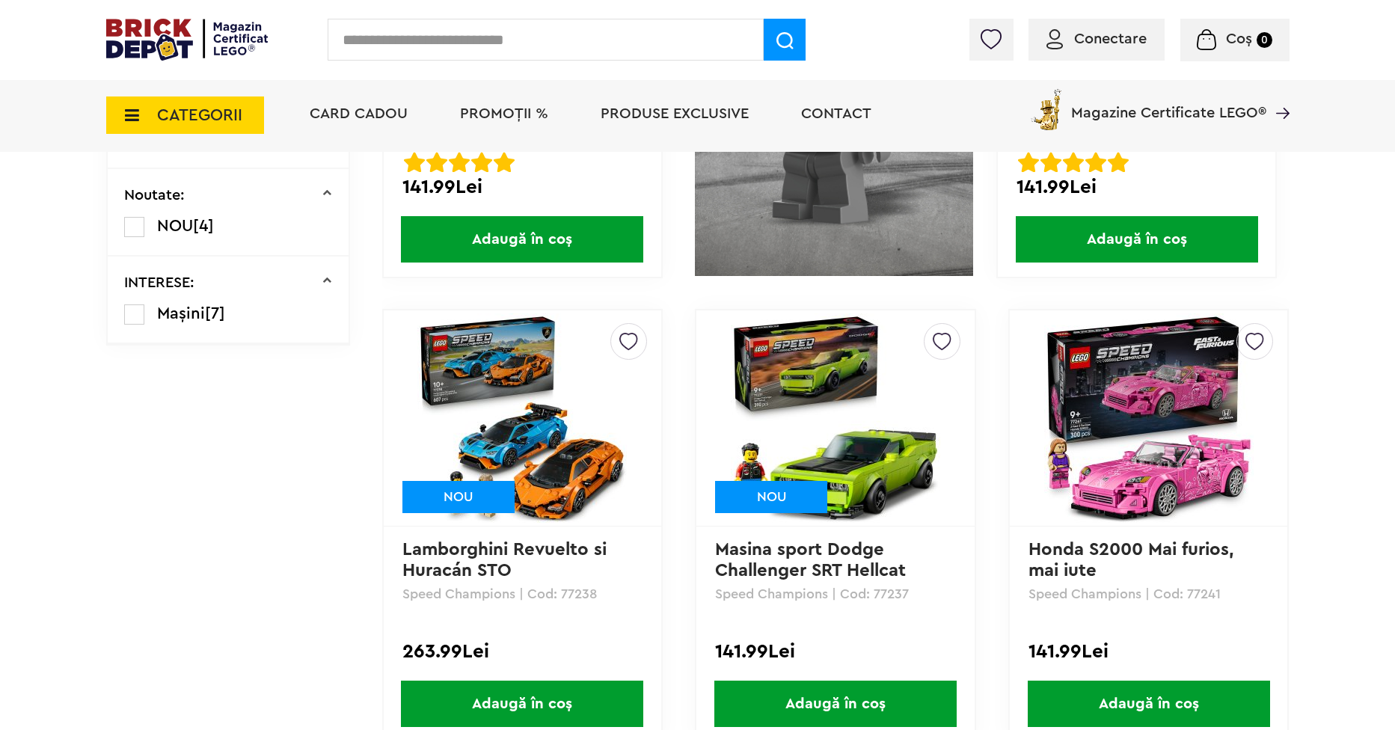
scroll to position [673, 0]
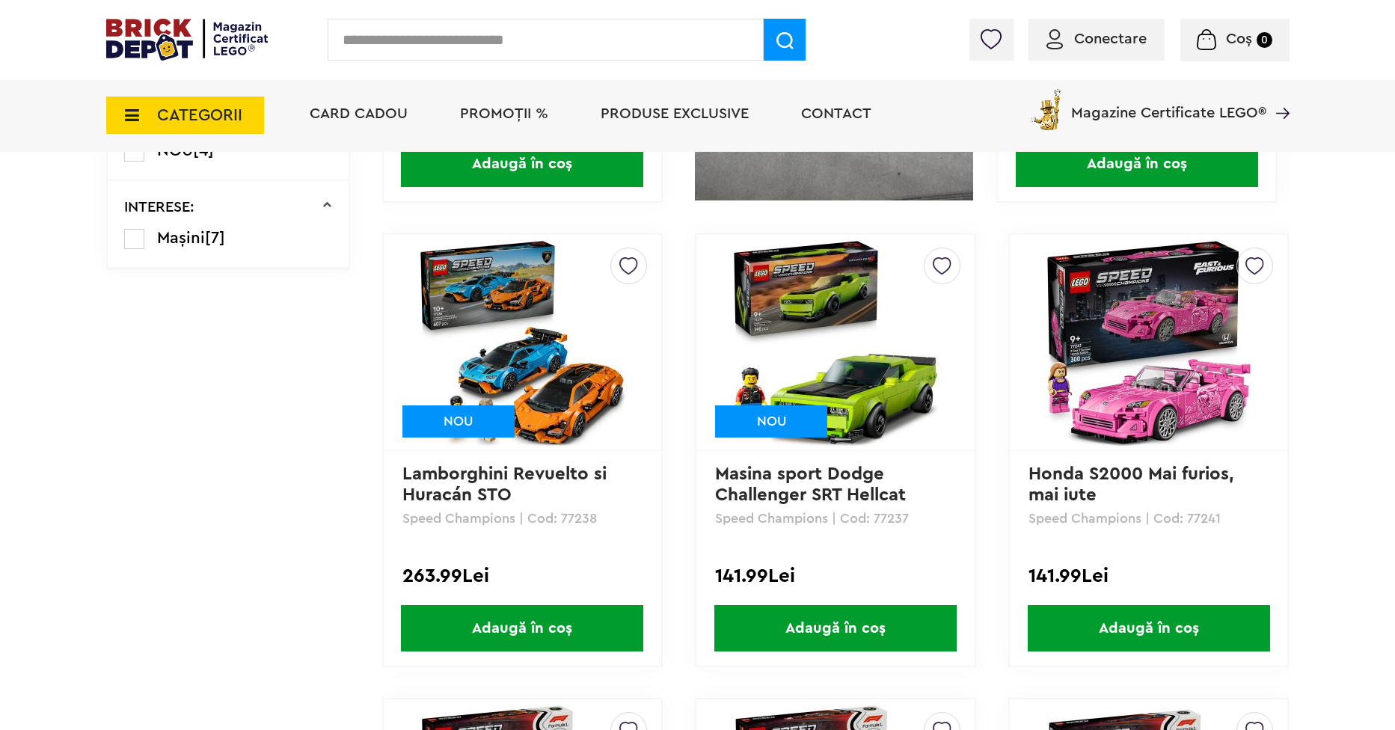
drag, startPoint x: 503, startPoint y: 437, endPoint x: 505, endPoint y: 422, distance: 15.1
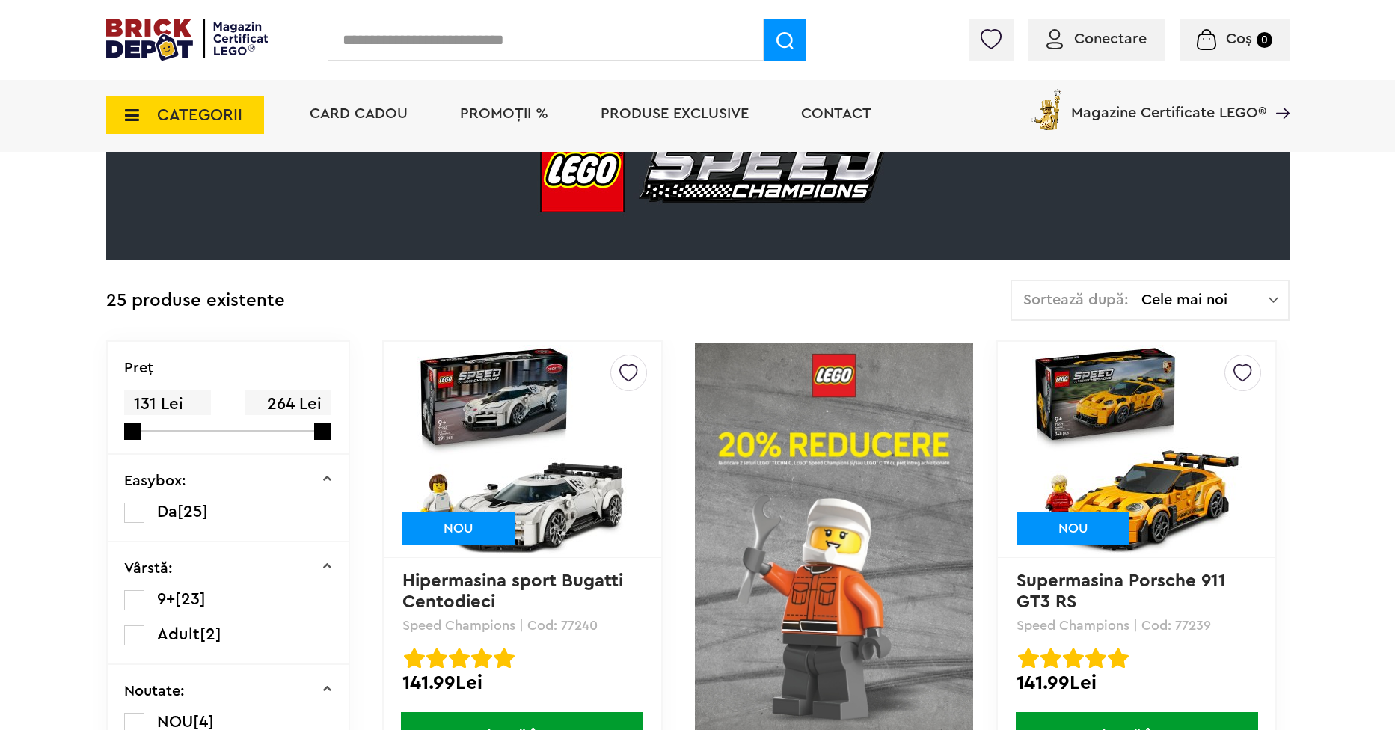
scroll to position [159, 0]
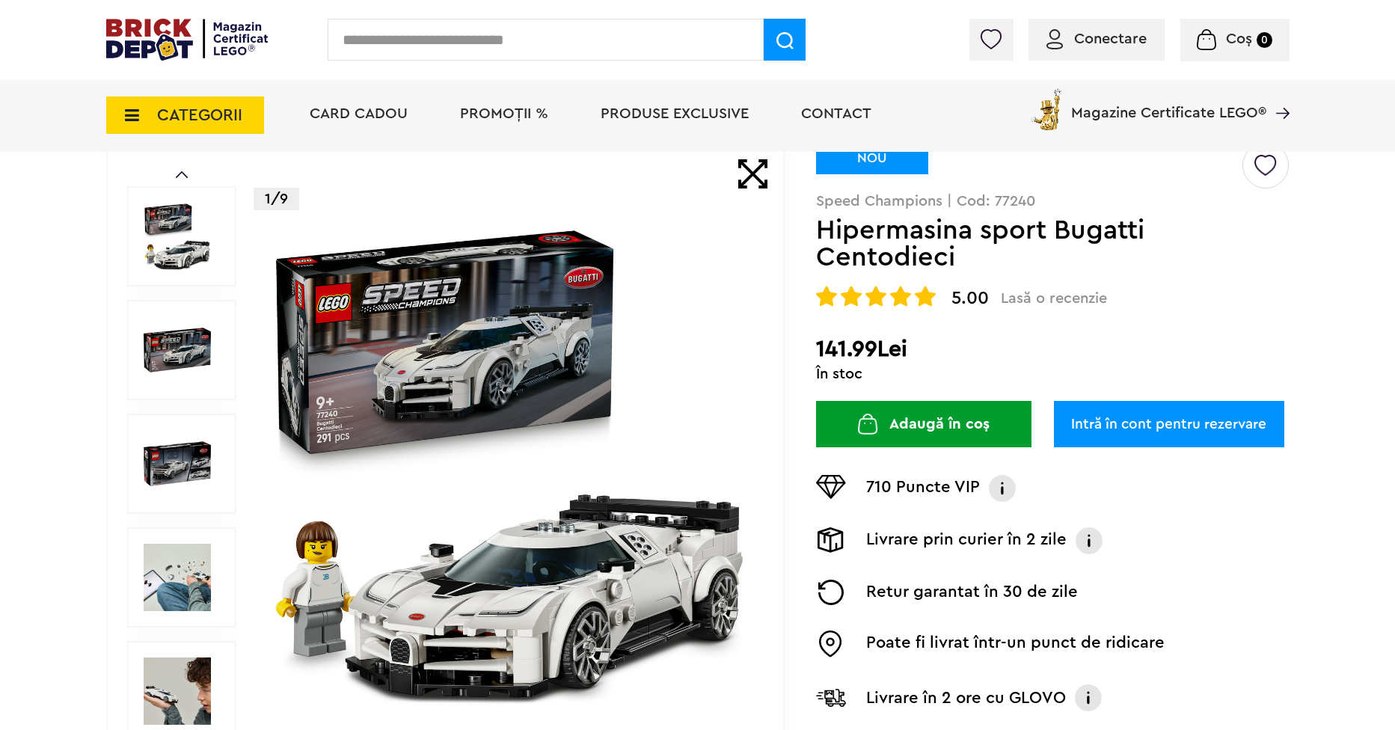
scroll to position [150, 0]
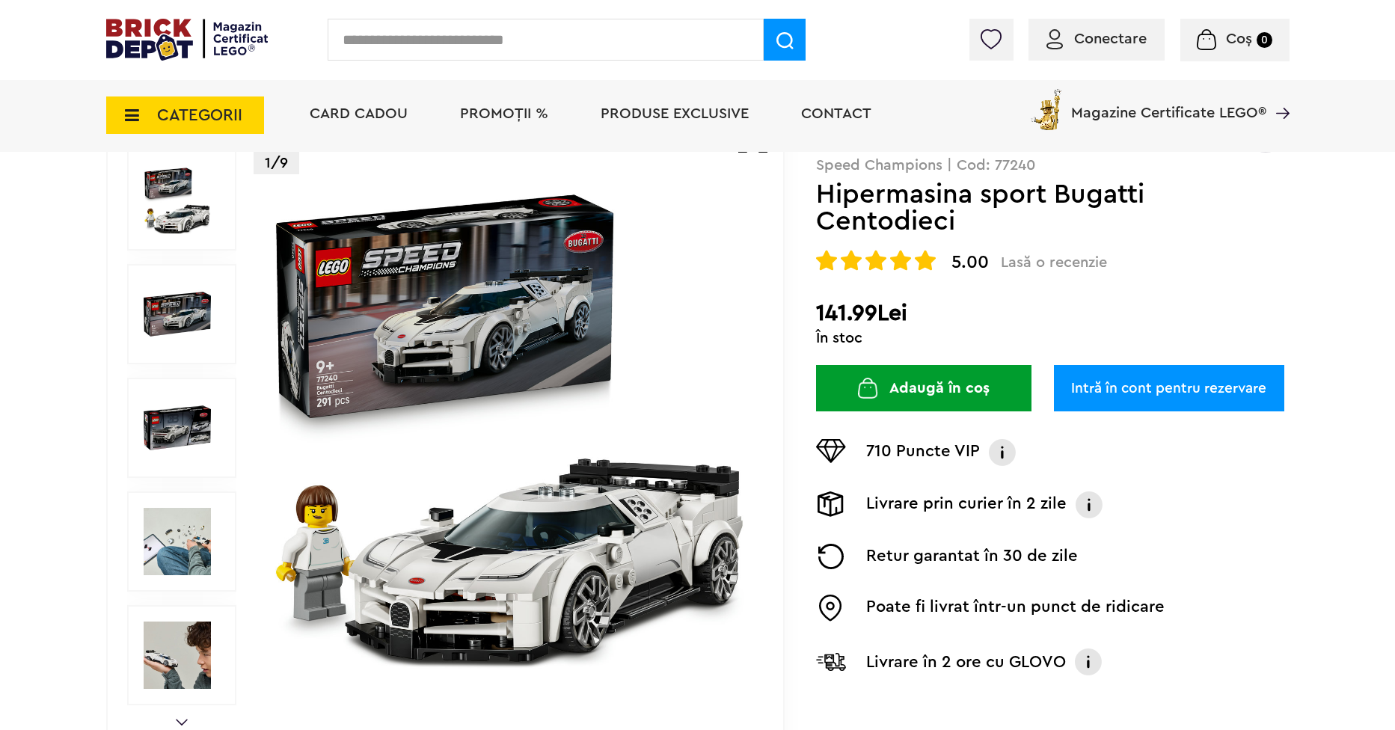
click at [184, 314] on img at bounding box center [177, 314] width 67 height 67
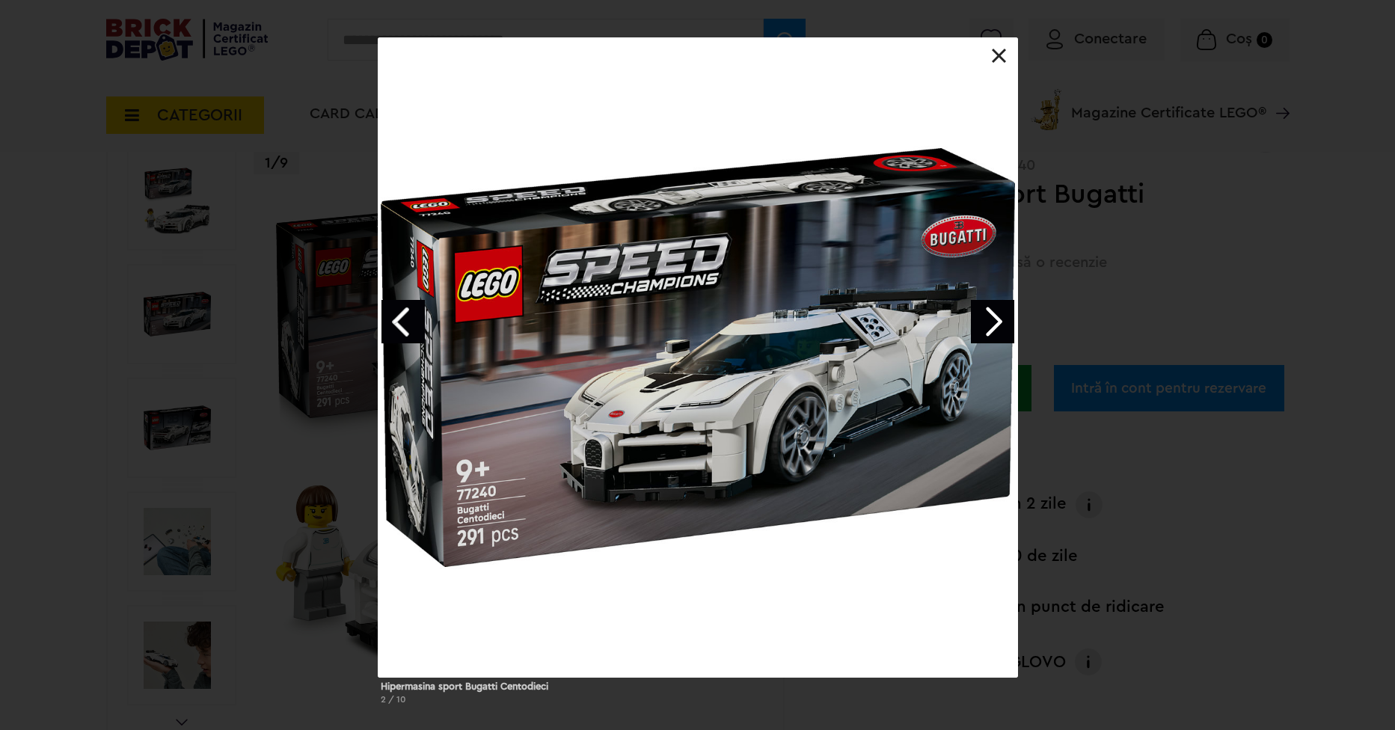
click at [997, 318] on link "Next image" at bounding box center [992, 321] width 43 height 43
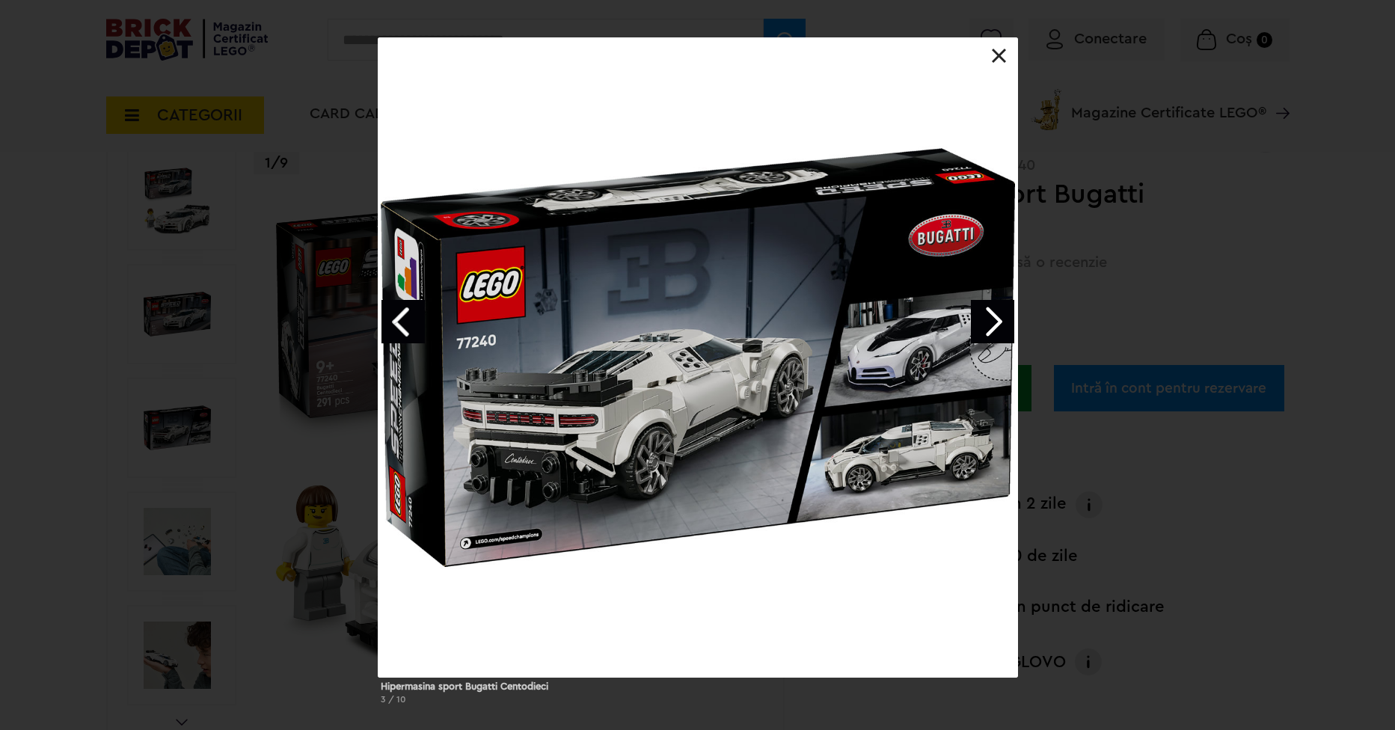
click at [988, 321] on link "Next image" at bounding box center [992, 321] width 43 height 43
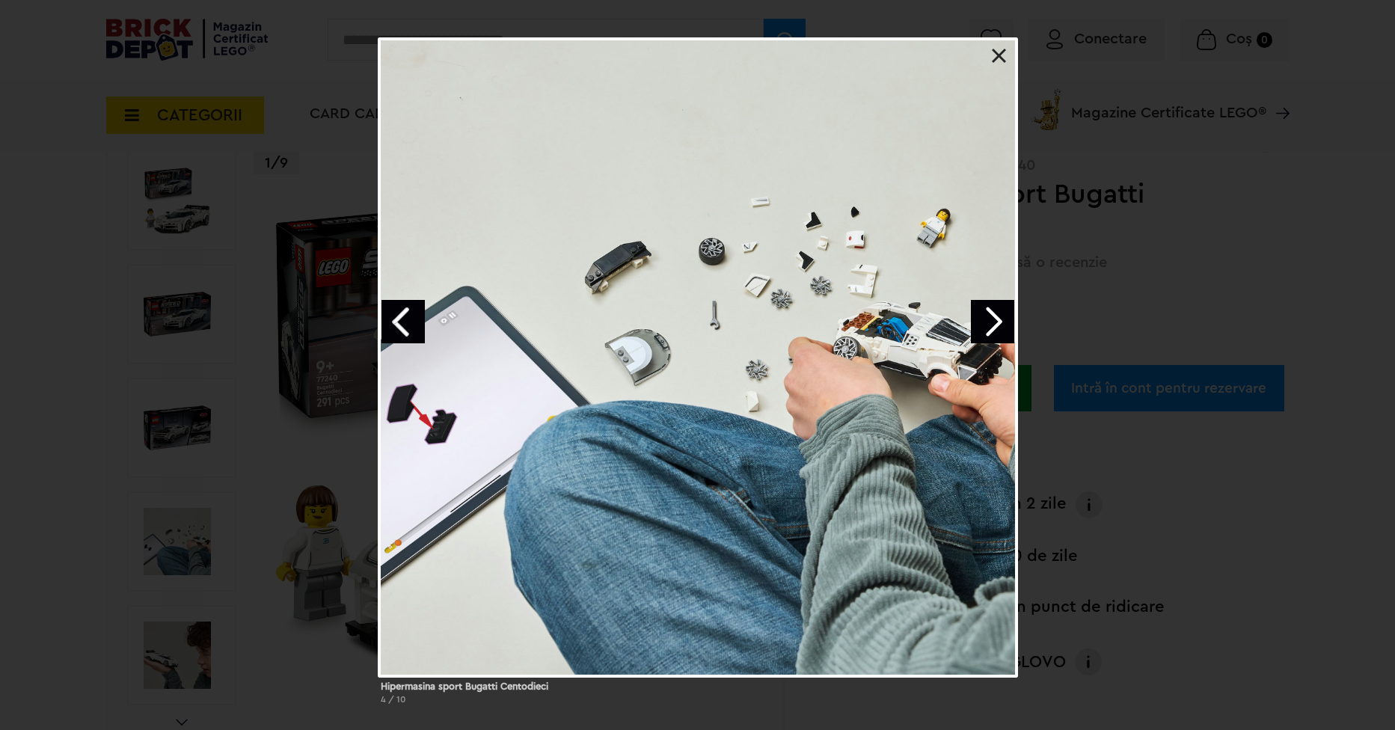
click at [998, 316] on link "Next image" at bounding box center [992, 321] width 43 height 43
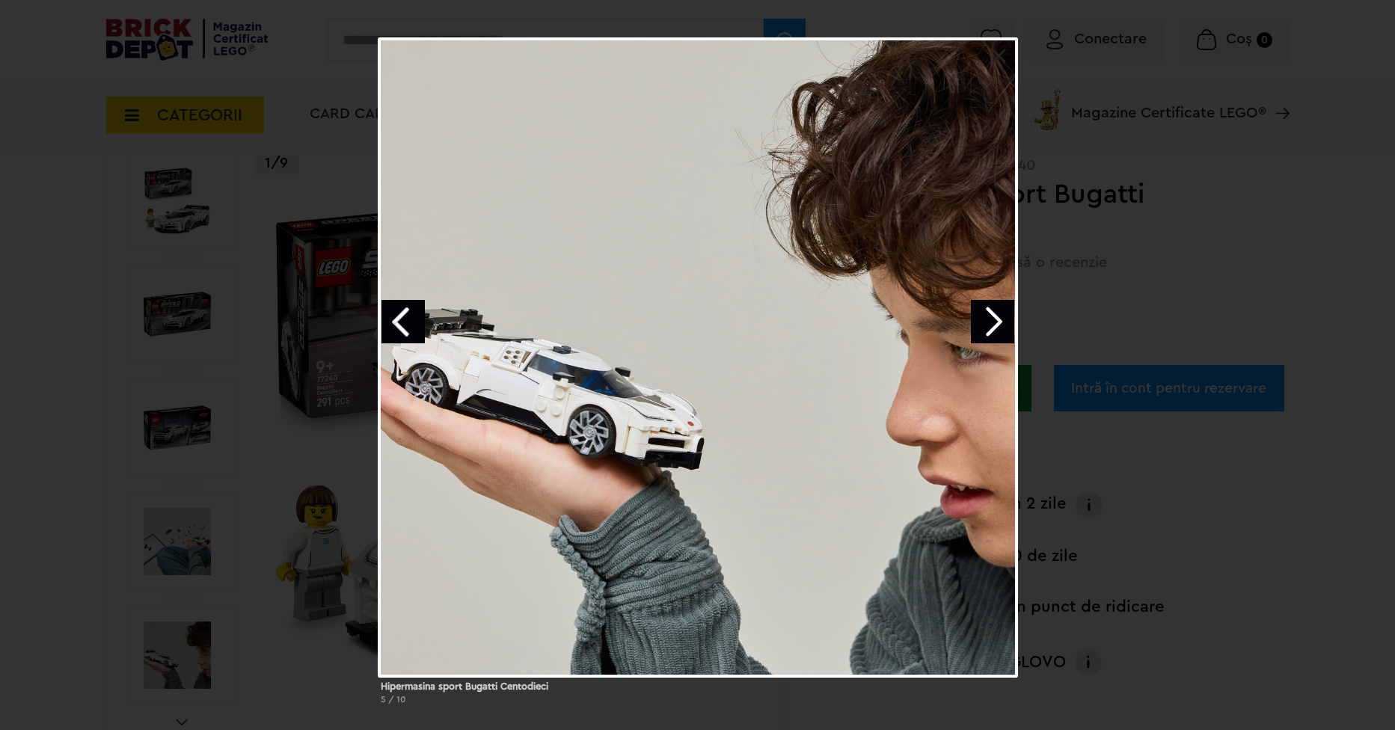
click at [1000, 58] on link at bounding box center [999, 56] width 15 height 15
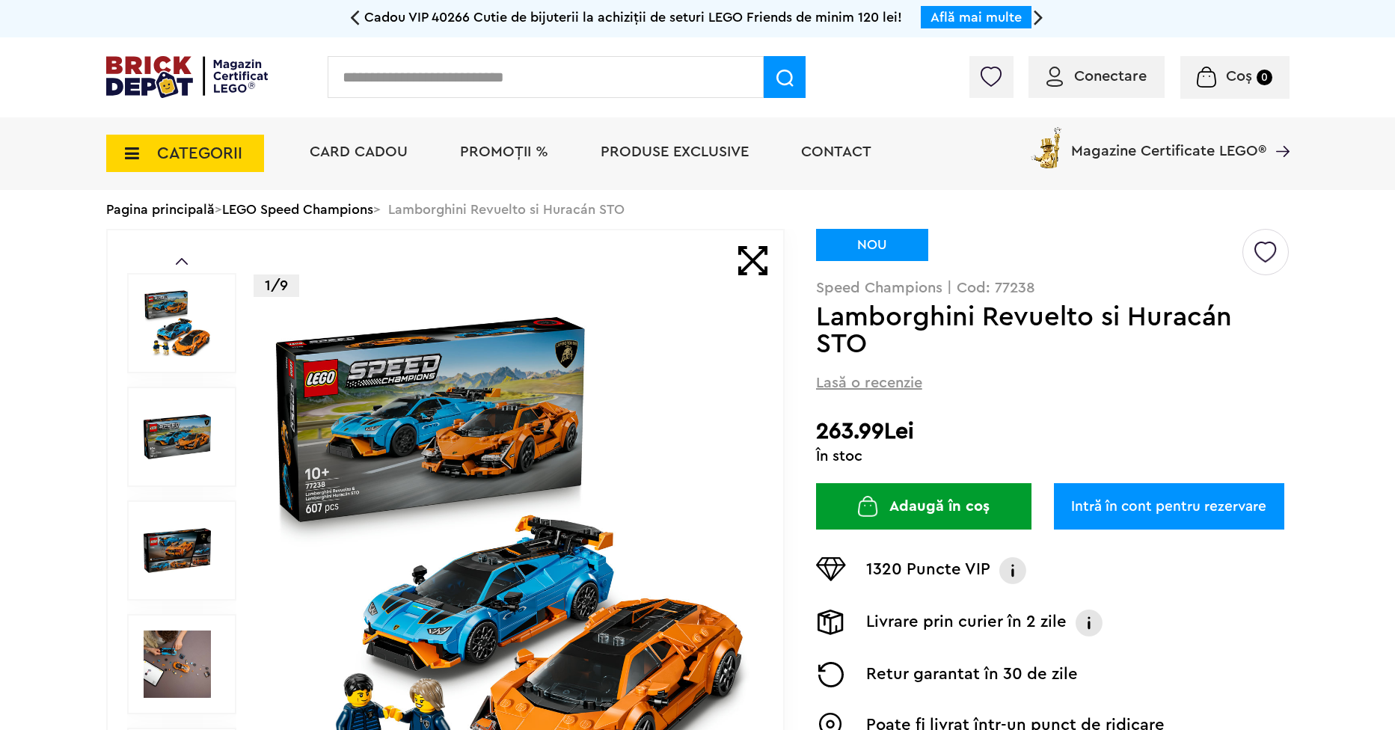
click at [195, 423] on img at bounding box center [177, 436] width 67 height 67
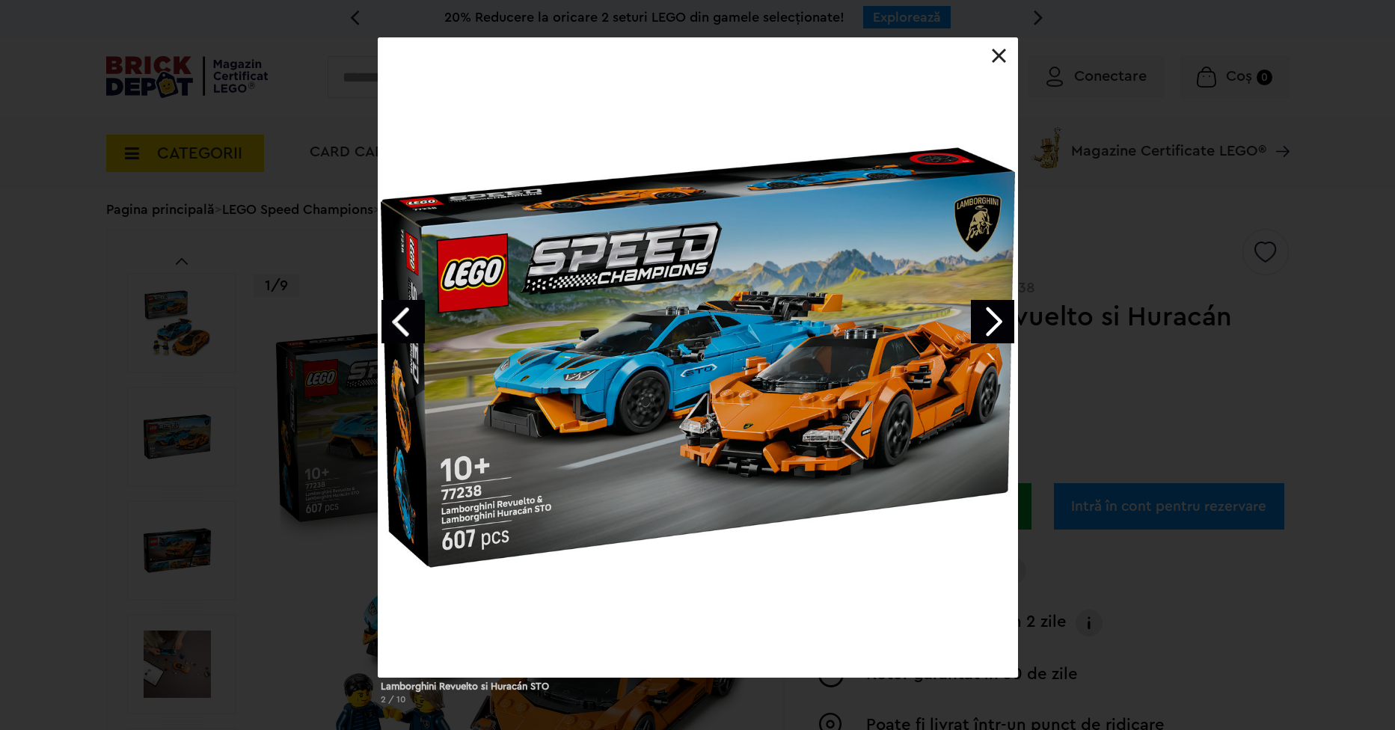
click at [994, 312] on link "Next image" at bounding box center [992, 321] width 43 height 43
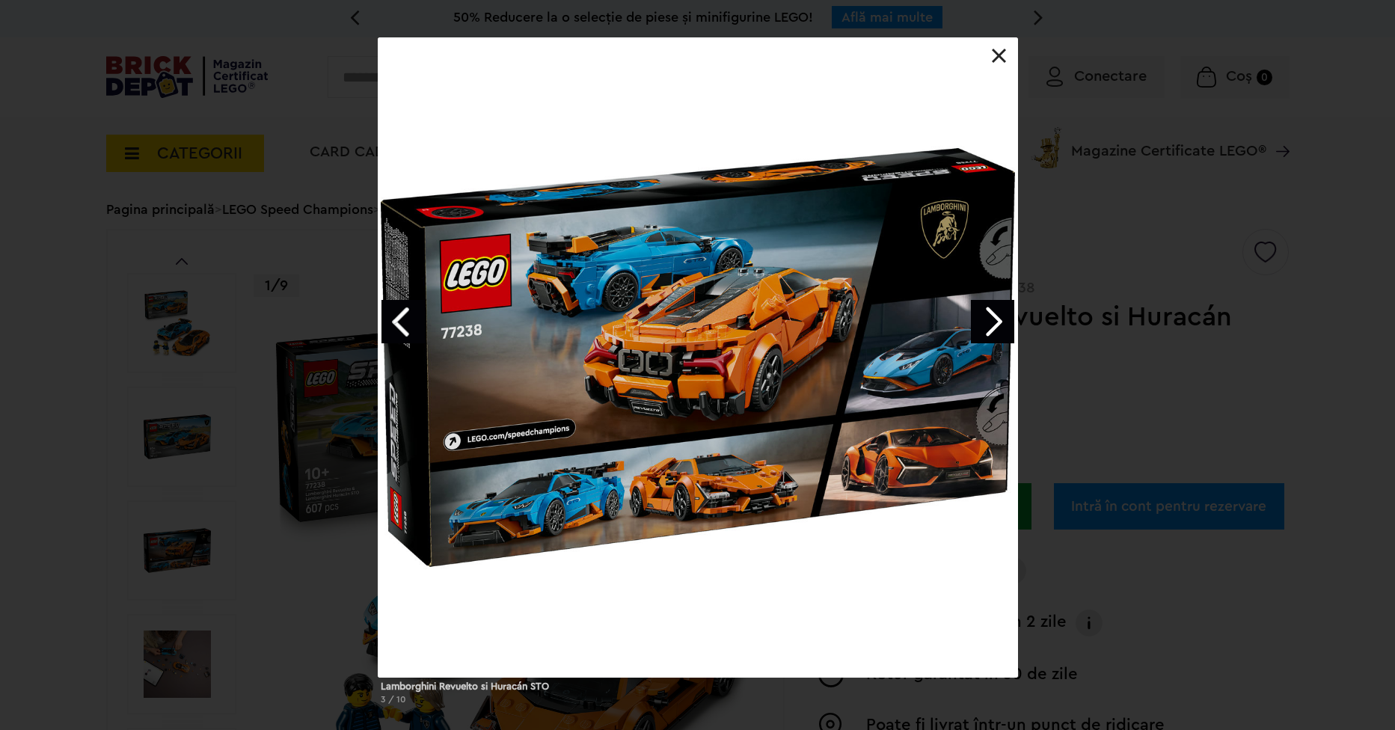
click at [992, 317] on link "Next image" at bounding box center [992, 321] width 43 height 43
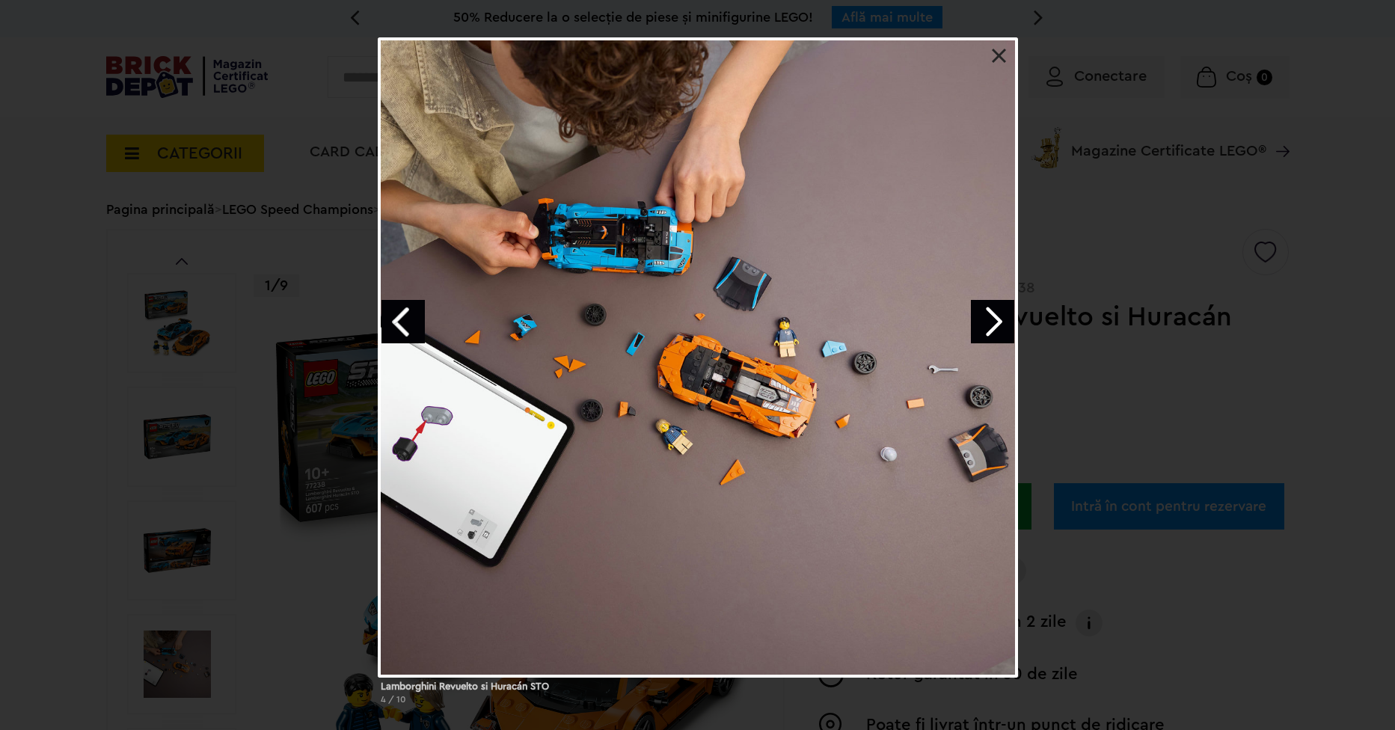
click at [992, 317] on link "Next image" at bounding box center [992, 321] width 43 height 43
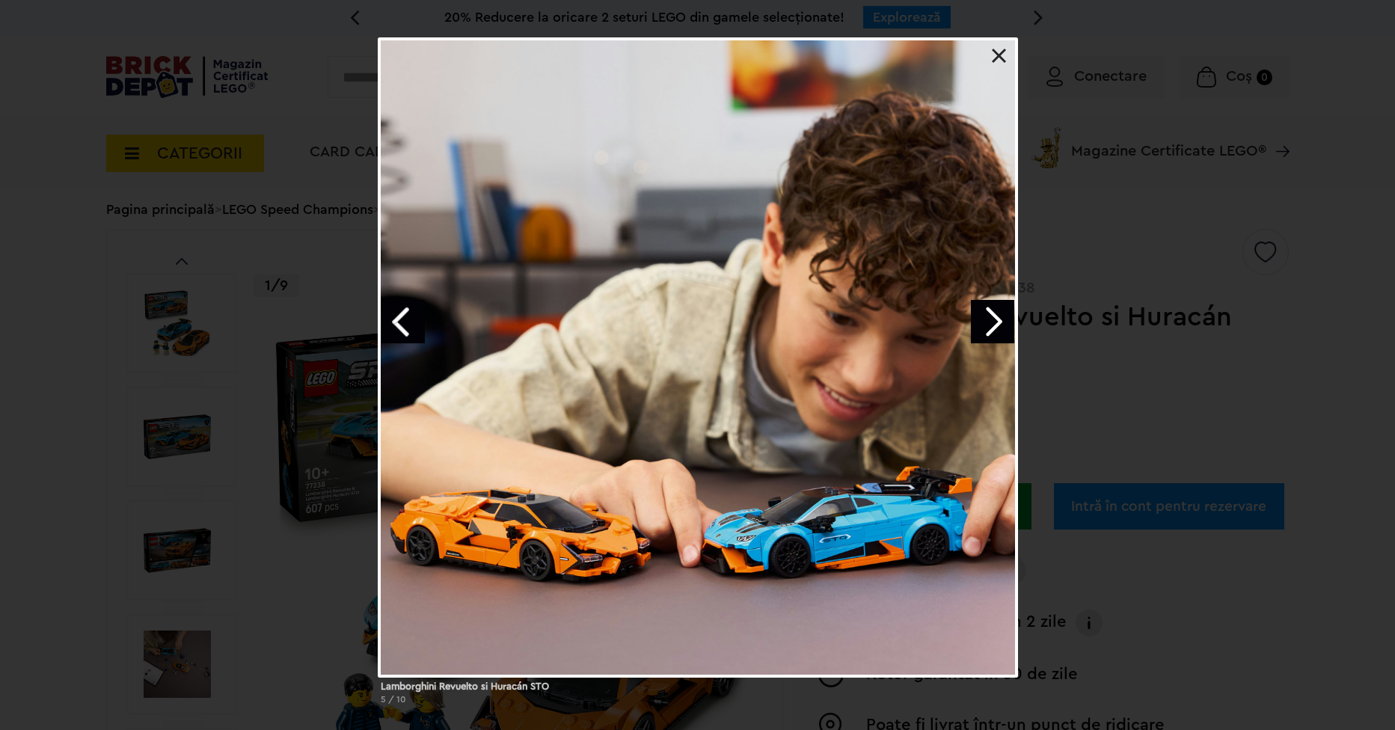
click at [992, 317] on link "Next image" at bounding box center [992, 321] width 43 height 43
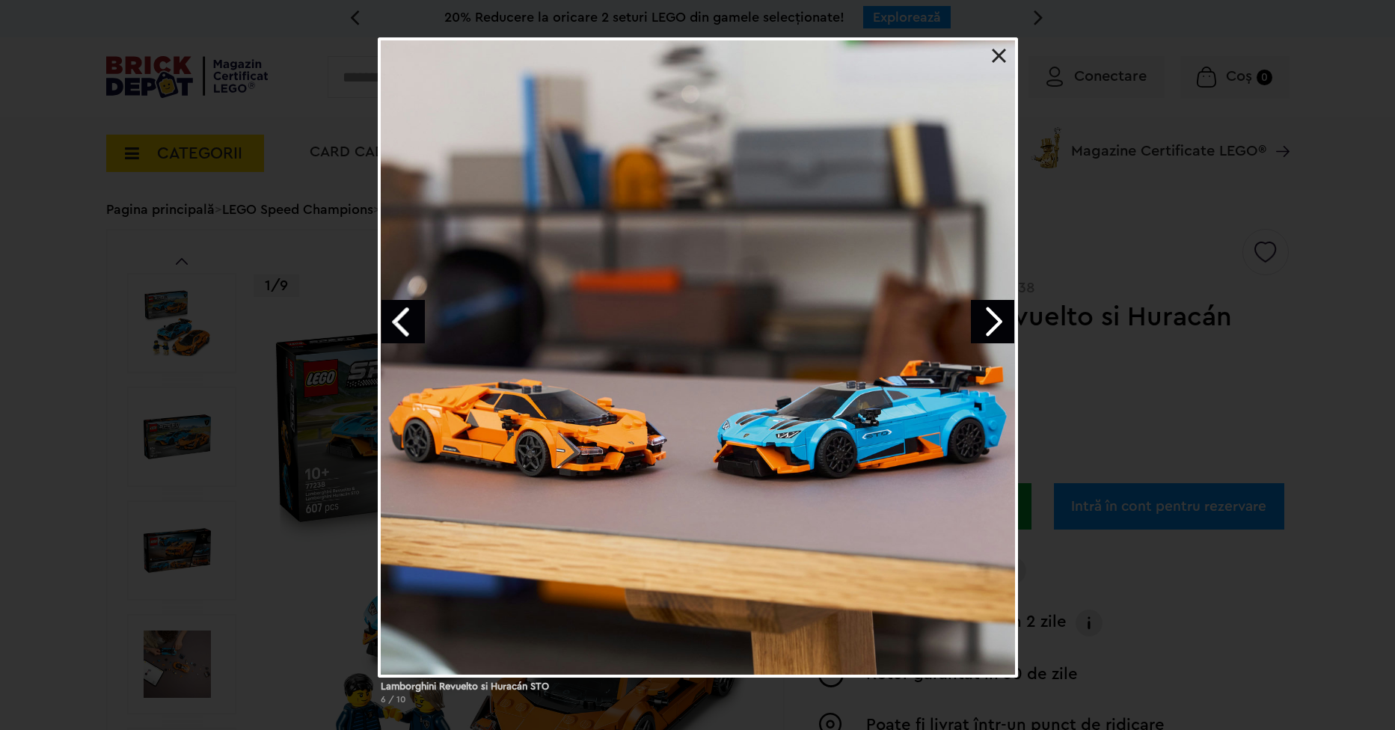
click at [992, 317] on link "Next image" at bounding box center [992, 321] width 43 height 43
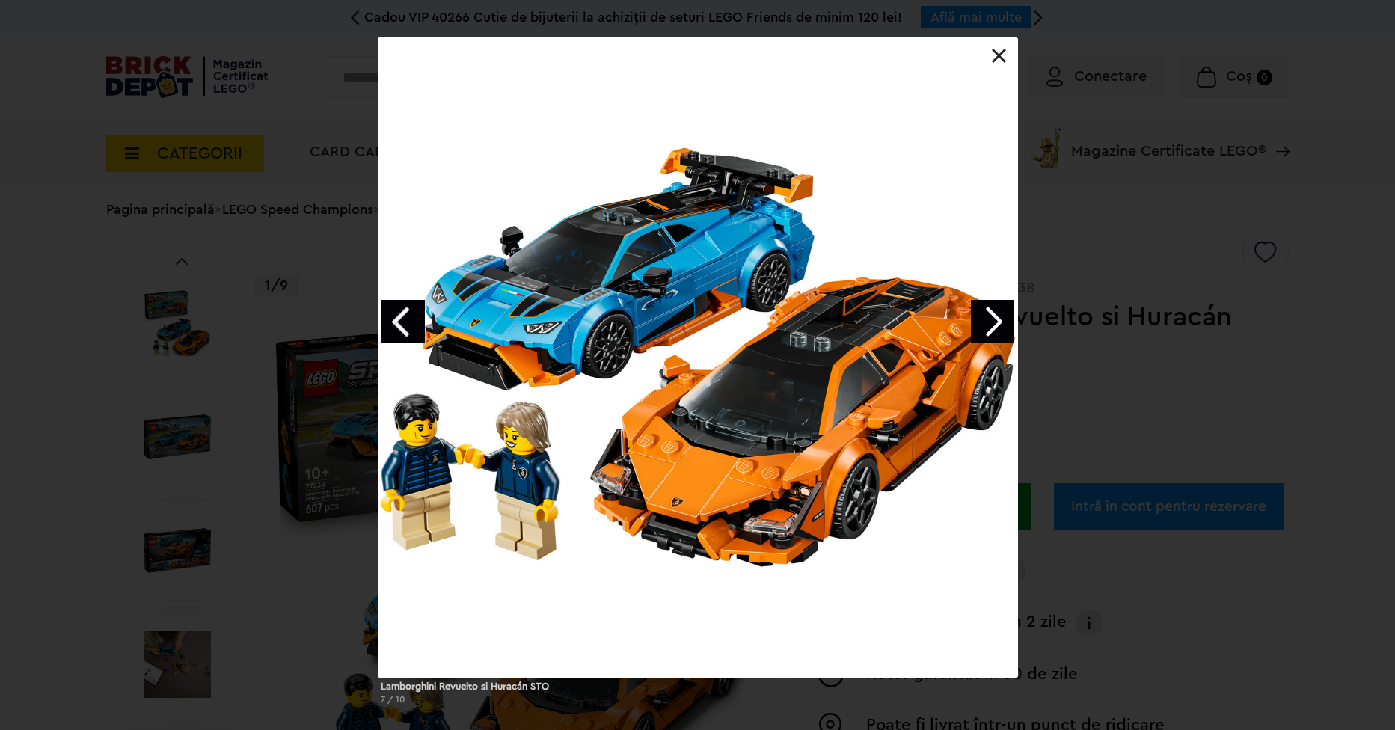
click at [994, 56] on link at bounding box center [999, 56] width 15 height 15
